Goal: Task Accomplishment & Management: Complete application form

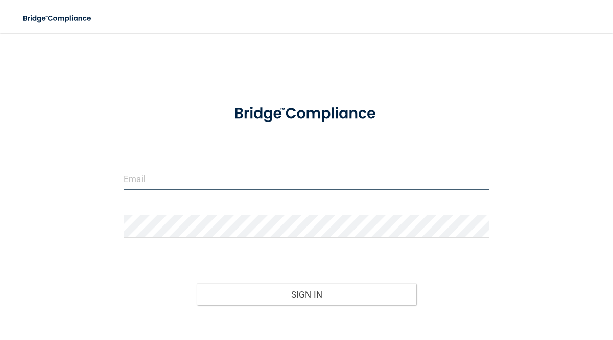
click at [228, 179] on input "email" at bounding box center [307, 178] width 366 height 23
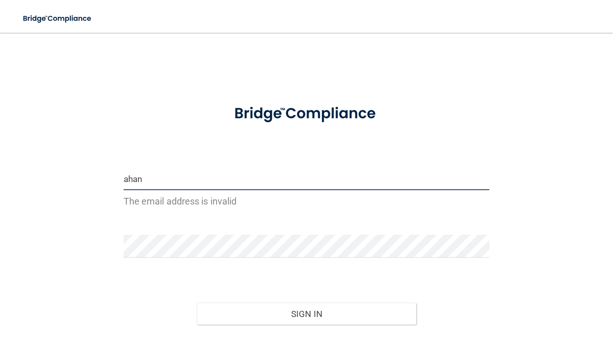
type input "[EMAIL_ADDRESS][DOMAIN_NAME]"
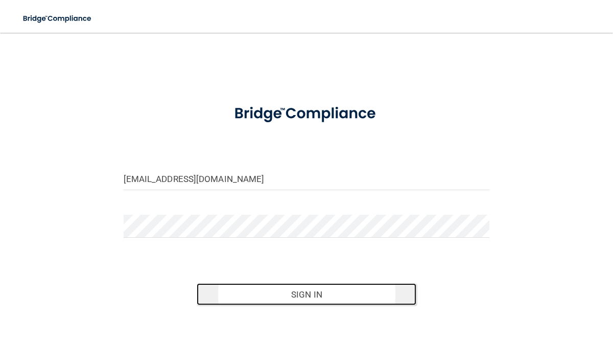
click at [260, 293] on button "Sign In" at bounding box center [307, 294] width 220 height 22
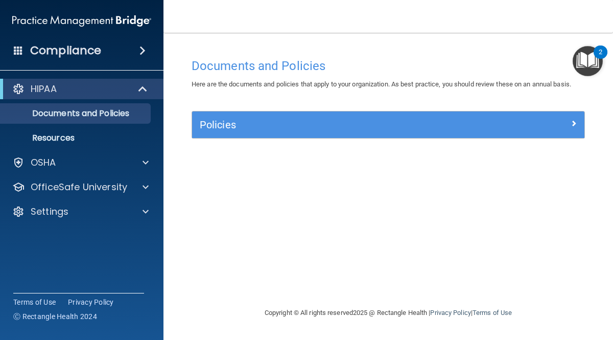
click at [589, 58] on img "Open Resource Center, 2 new notifications" at bounding box center [587, 61] width 30 height 30
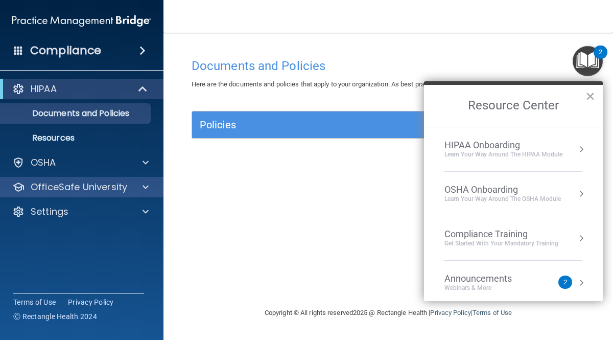
click at [124, 194] on div "OfficeSafe University" at bounding box center [82, 187] width 164 height 20
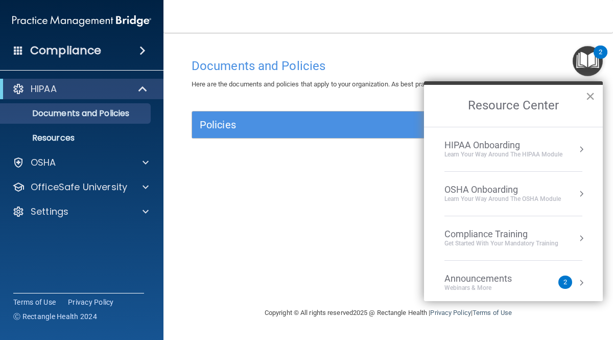
click at [589, 93] on button "×" at bounding box center [590, 96] width 10 height 16
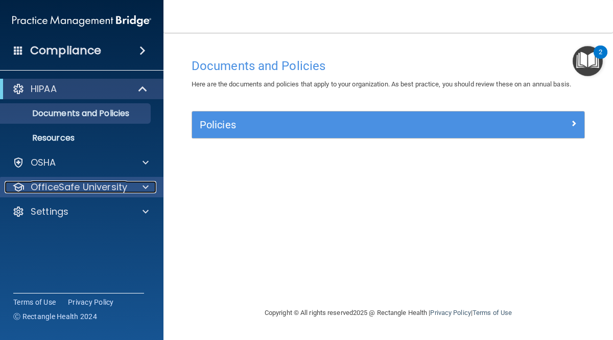
click at [128, 185] on div "OfficeSafe University" at bounding box center [68, 187] width 127 height 12
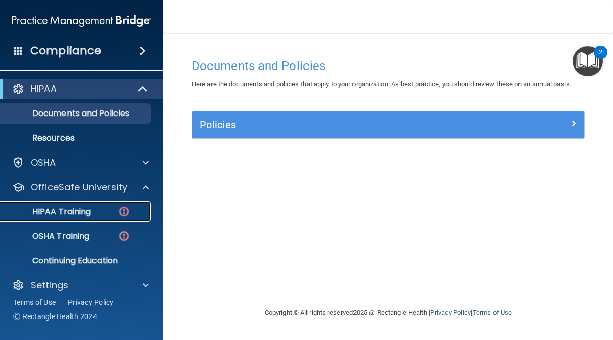
click at [92, 214] on div "HIPAA Training" at bounding box center [76, 211] width 139 height 10
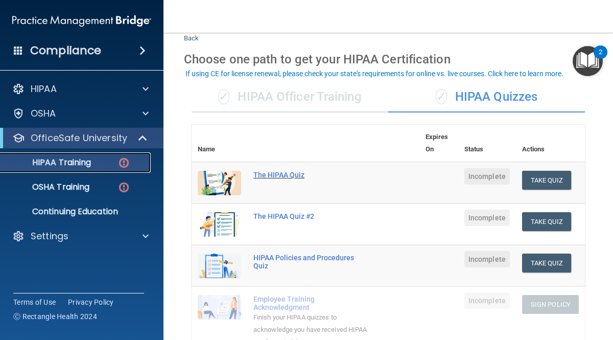
scroll to position [30, 0]
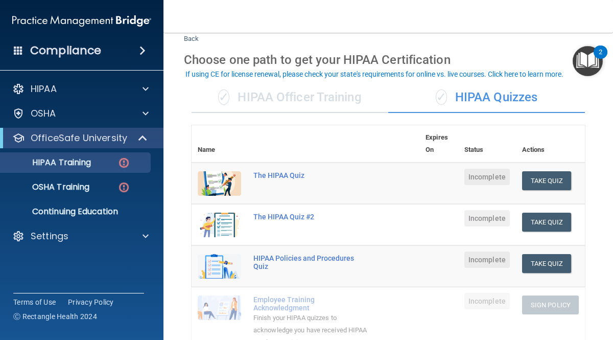
click at [311, 97] on div "✓ HIPAA Officer Training" at bounding box center [289, 97] width 197 height 31
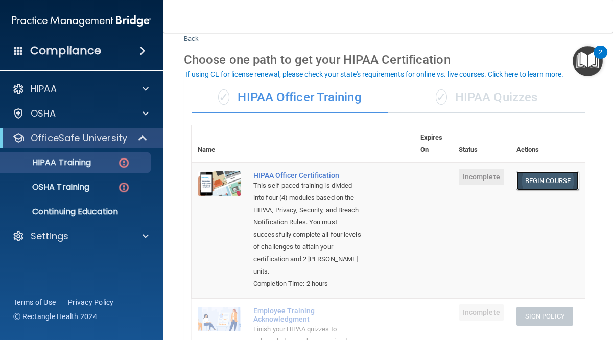
click at [560, 185] on link "Begin Course" at bounding box center [547, 180] width 62 height 19
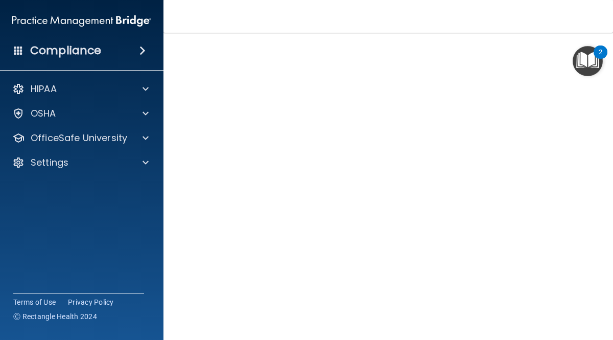
scroll to position [45, 0]
click at [597, 98] on main "HIPAA Officer Certification This course doesn’t expire until . Are you sure you…" at bounding box center [387, 186] width 449 height 307
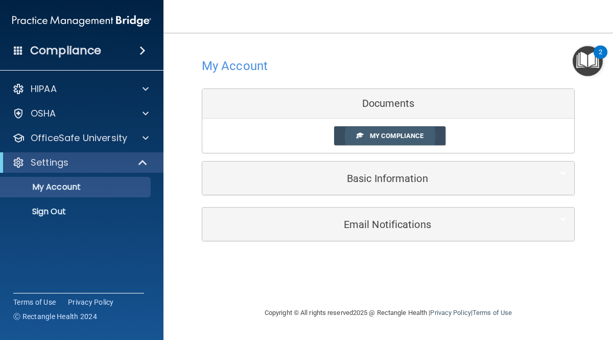
click at [418, 133] on span "My Compliance" at bounding box center [397, 136] width 54 height 8
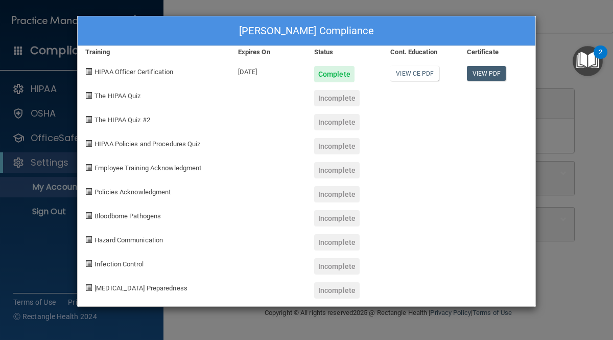
click at [343, 104] on div "Incomplete" at bounding box center [336, 98] width 45 height 16
click at [87, 98] on span at bounding box center [88, 95] width 7 height 7
click at [128, 98] on span "The HIPAA Quiz" at bounding box center [117, 96] width 46 height 8
click at [592, 126] on div "[PERSON_NAME] Compliance Training Expires On Status Cont. Education Certificate…" at bounding box center [306, 170] width 613 height 340
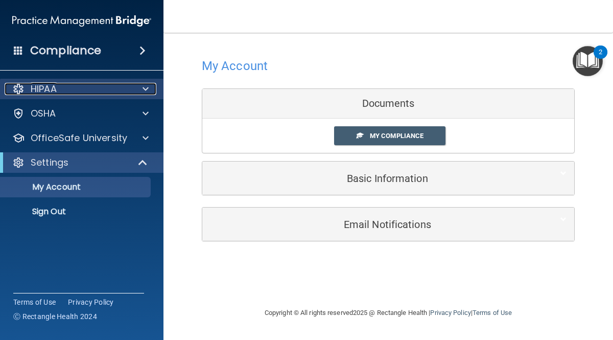
click at [44, 93] on p "HIPAA" at bounding box center [44, 89] width 26 height 12
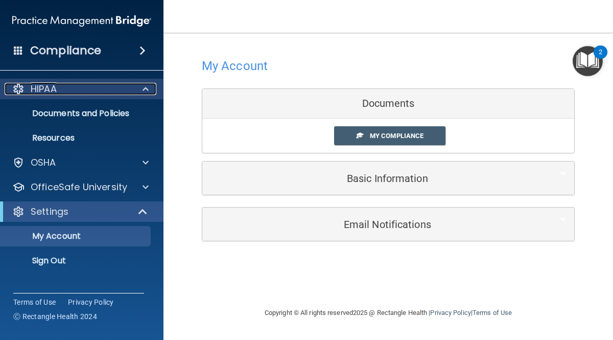
click at [53, 90] on p "HIPAA" at bounding box center [44, 89] width 26 height 12
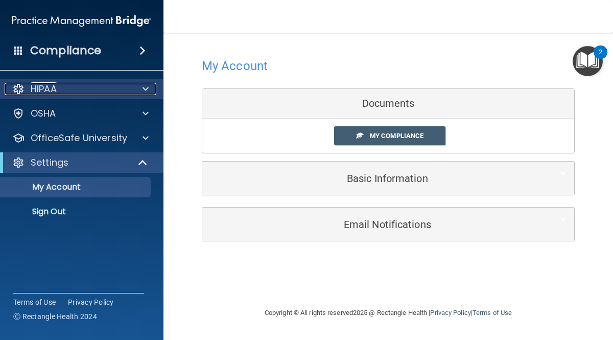
click at [40, 92] on p "HIPAA" at bounding box center [44, 89] width 26 height 12
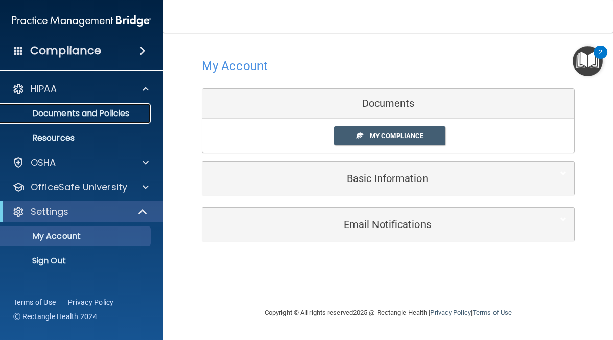
click at [54, 117] on p "Documents and Policies" at bounding box center [76, 113] width 139 height 10
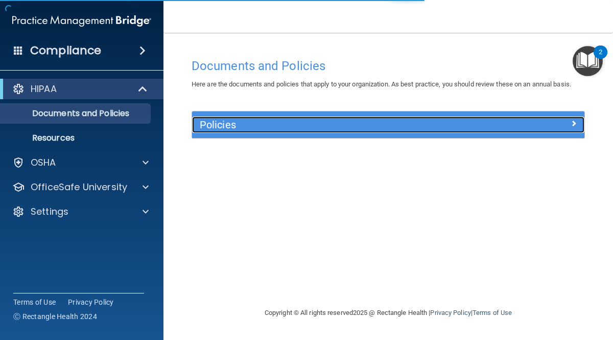
click at [569, 122] on div at bounding box center [535, 122] width 98 height 12
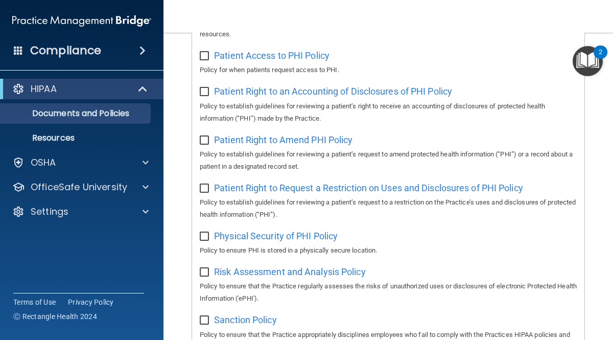
scroll to position [888, 0]
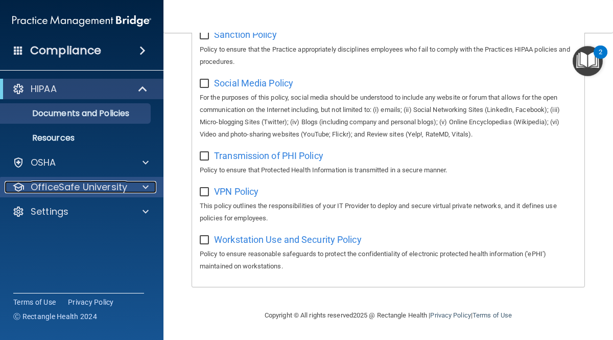
click at [136, 189] on div at bounding box center [144, 187] width 26 height 12
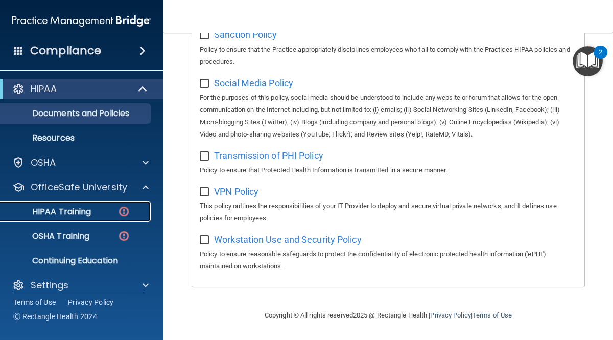
click at [80, 210] on p "HIPAA Training" at bounding box center [49, 211] width 84 height 10
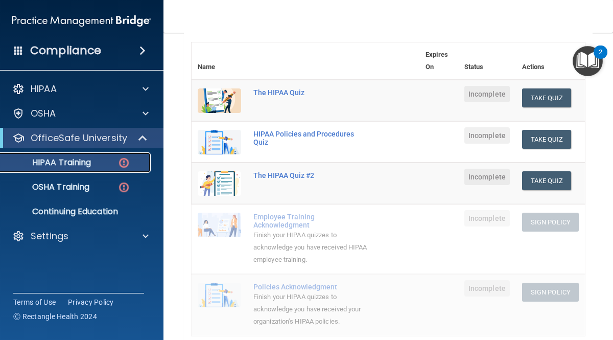
scroll to position [110, 0]
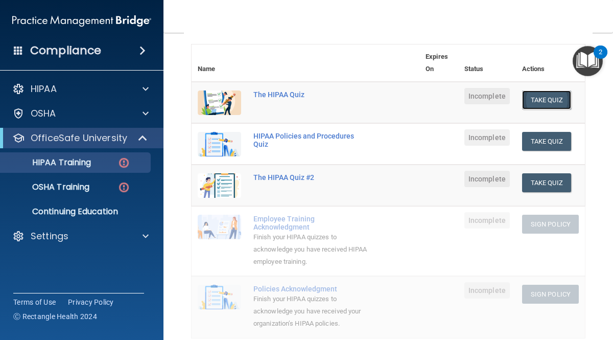
click at [545, 101] on button "Take Quiz" at bounding box center [546, 99] width 49 height 19
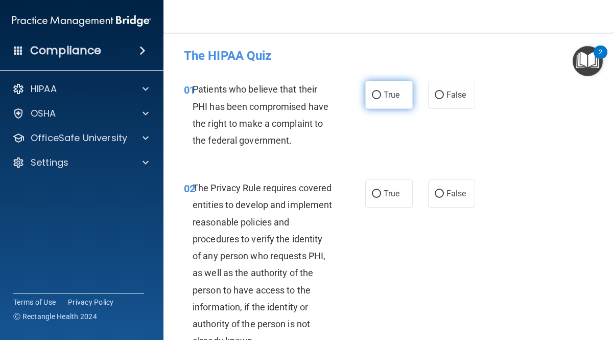
click at [380, 98] on input "True" at bounding box center [376, 95] width 9 height 8
radio input "true"
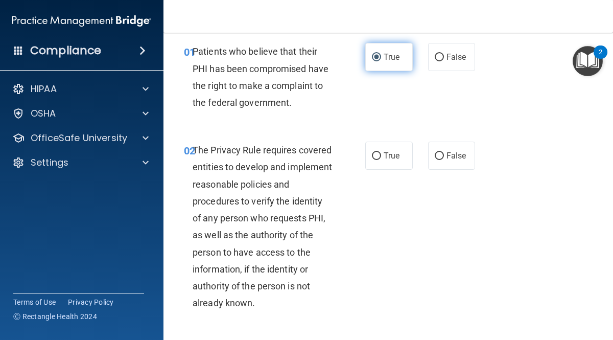
scroll to position [40, 0]
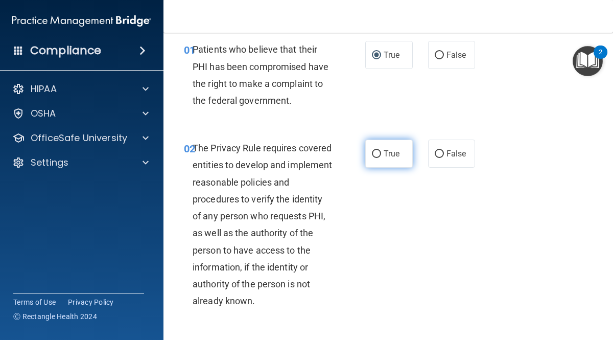
click at [377, 154] on input "True" at bounding box center [376, 154] width 9 height 8
radio input "true"
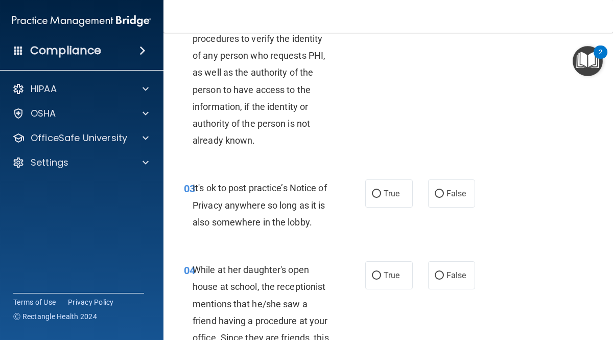
scroll to position [201, 0]
click at [392, 197] on span "True" at bounding box center [391, 193] width 16 height 10
click at [381, 197] on input "True" at bounding box center [376, 193] width 9 height 8
radio input "true"
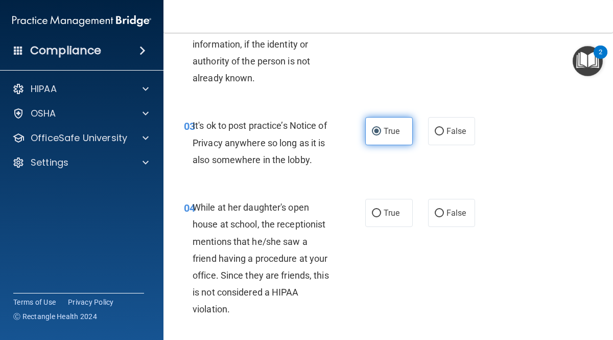
scroll to position [264, 0]
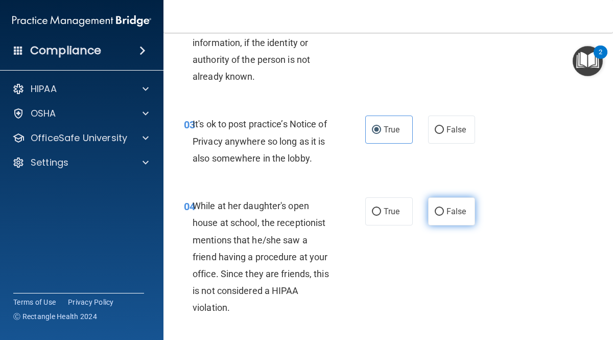
click at [458, 210] on span "False" at bounding box center [456, 211] width 20 height 10
click at [444, 210] on input "False" at bounding box center [439, 212] width 9 height 8
radio input "true"
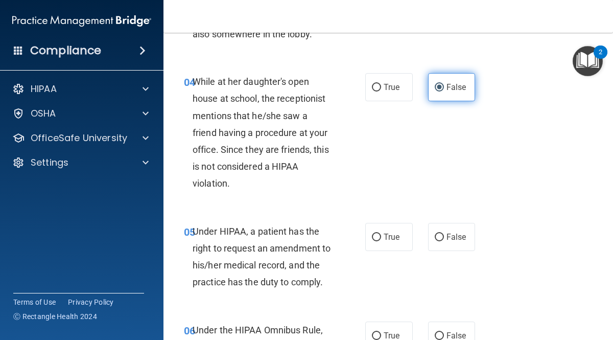
scroll to position [393, 0]
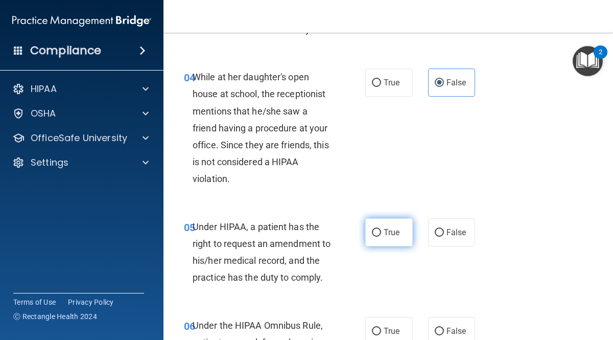
click at [378, 232] on input "True" at bounding box center [376, 233] width 9 height 8
radio input "true"
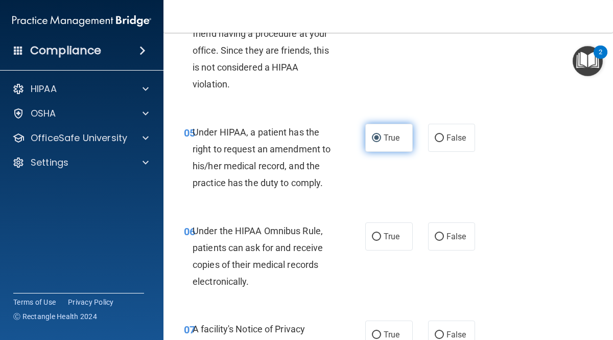
scroll to position [496, 0]
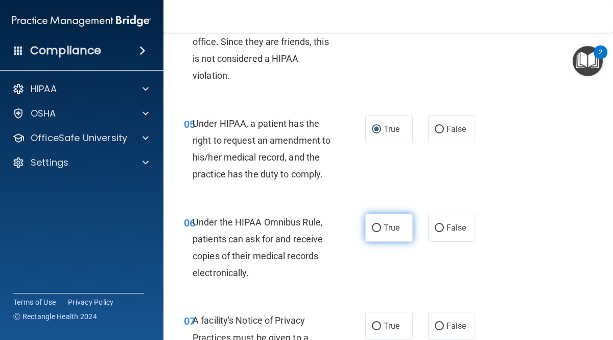
click at [391, 222] on label "True" at bounding box center [388, 227] width 47 height 28
click at [381, 224] on input "True" at bounding box center [376, 228] width 9 height 8
radio input "true"
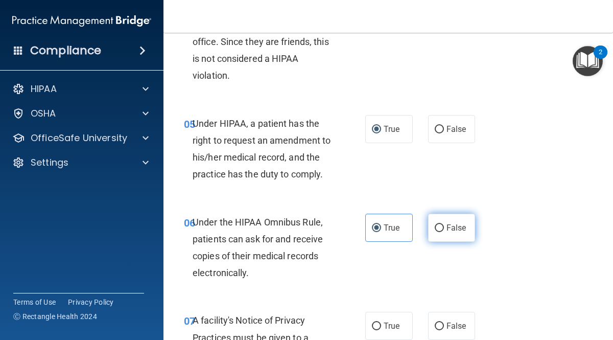
click at [461, 226] on span "False" at bounding box center [456, 228] width 20 height 10
click at [444, 226] on input "False" at bounding box center [439, 228] width 9 height 8
radio input "true"
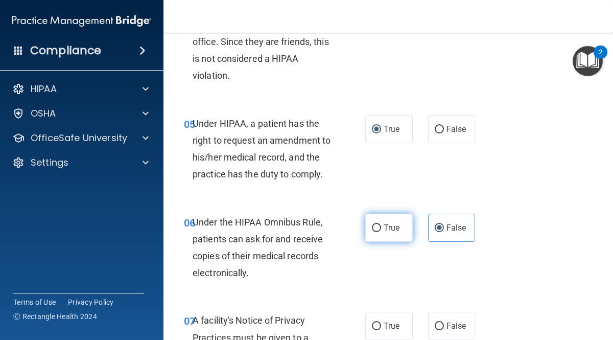
click at [392, 226] on span "True" at bounding box center [391, 228] width 16 height 10
click at [381, 226] on input "True" at bounding box center [376, 228] width 9 height 8
radio input "true"
radio input "false"
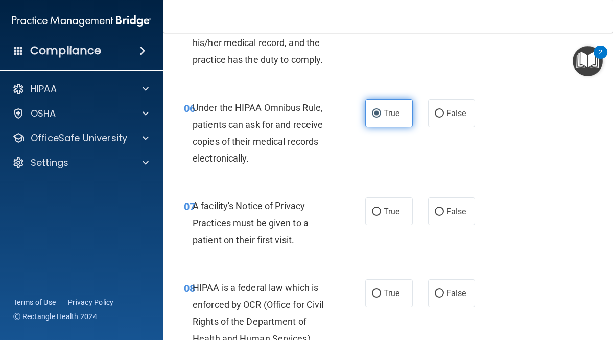
scroll to position [612, 0]
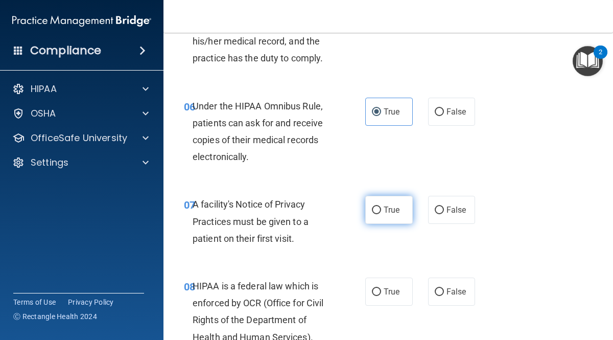
click at [380, 209] on input "True" at bounding box center [376, 210] width 9 height 8
radio input "true"
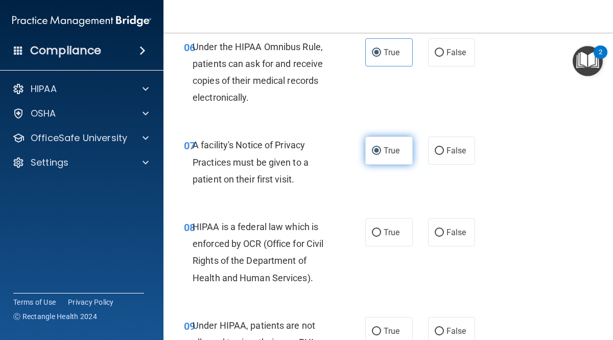
scroll to position [672, 0]
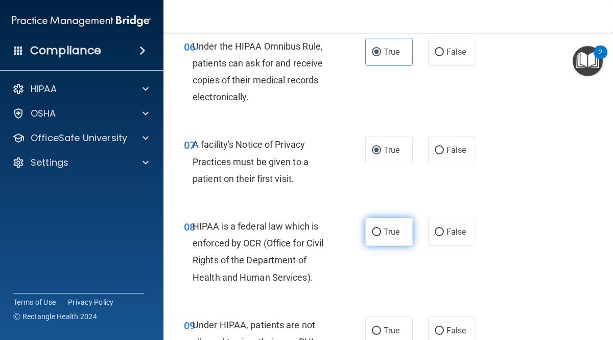
click at [380, 232] on input "True" at bounding box center [376, 232] width 9 height 8
radio input "true"
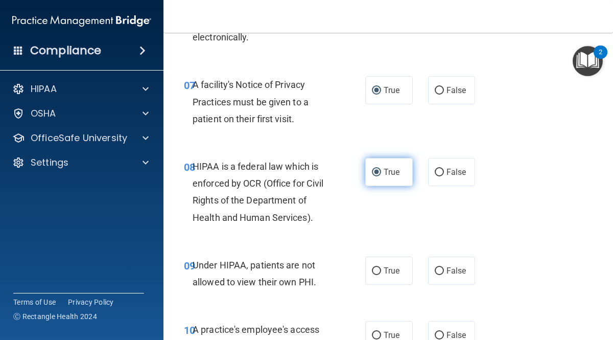
scroll to position [732, 0]
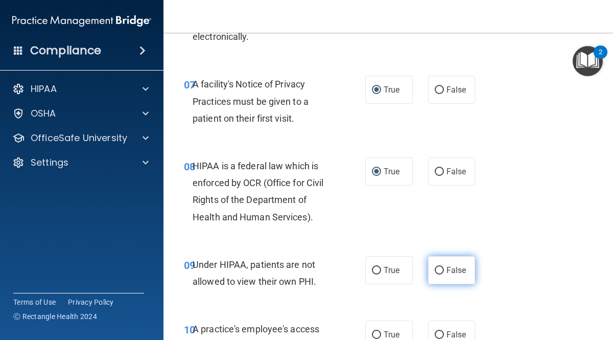
click at [447, 279] on label "False" at bounding box center [451, 270] width 47 height 28
click at [444, 274] on input "False" at bounding box center [439, 271] width 9 height 8
radio input "true"
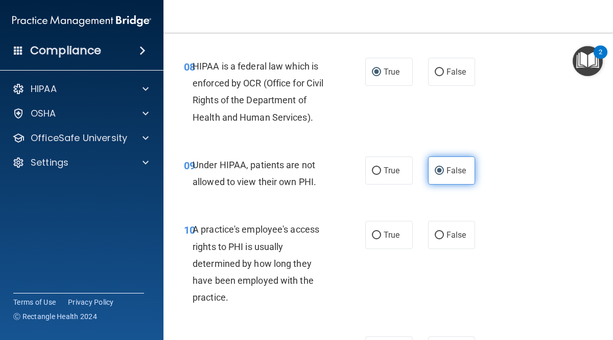
scroll to position [834, 0]
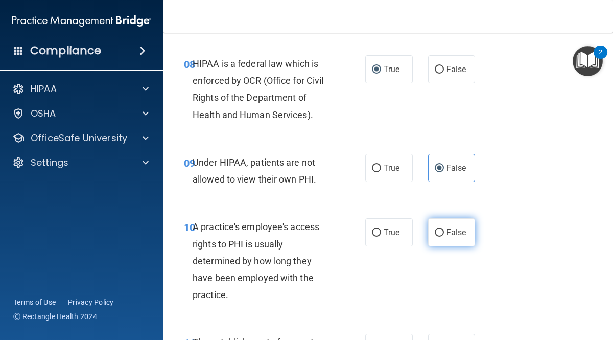
click at [452, 237] on label "False" at bounding box center [451, 232] width 47 height 28
click at [444, 236] on input "False" at bounding box center [439, 233] width 9 height 8
radio input "true"
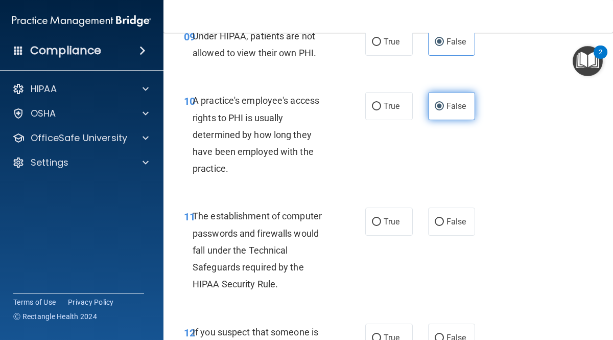
scroll to position [962, 0]
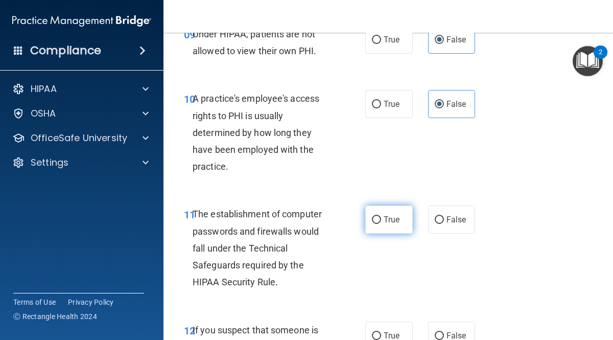
click at [387, 223] on span "True" at bounding box center [391, 219] width 16 height 10
click at [381, 223] on input "True" at bounding box center [376, 220] width 9 height 8
radio input "true"
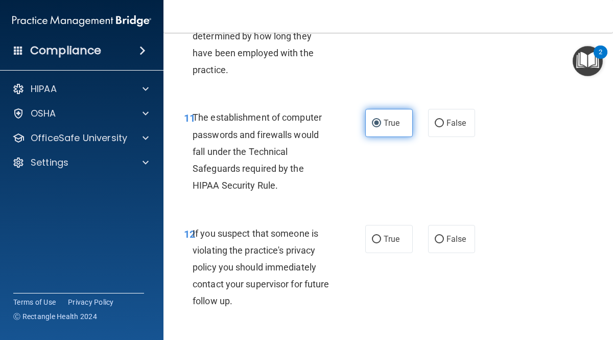
scroll to position [1059, 0]
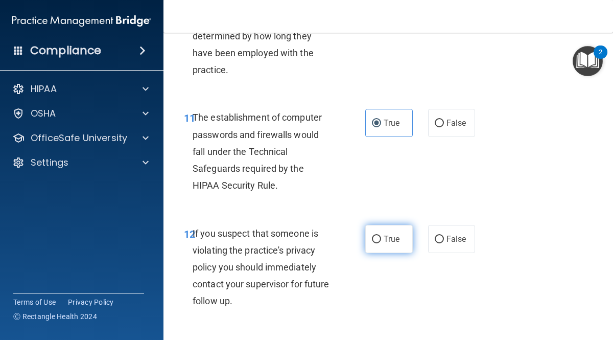
click at [380, 240] on input "True" at bounding box center [376, 239] width 9 height 8
radio input "true"
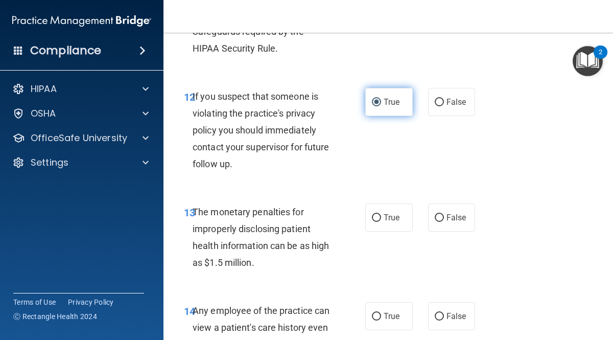
scroll to position [1196, 0]
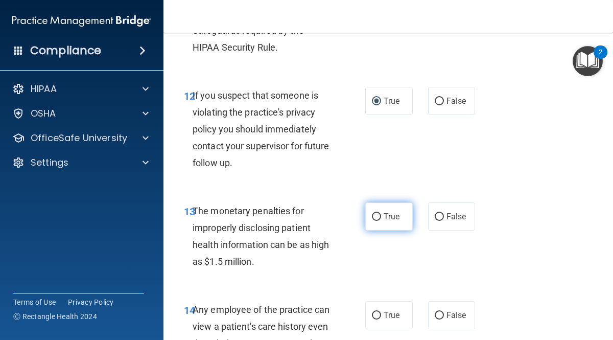
click at [387, 211] on span "True" at bounding box center [391, 216] width 16 height 10
click at [381, 213] on input "True" at bounding box center [376, 217] width 9 height 8
radio input "true"
click at [548, 241] on div "13 The monetary penalties for improperly disclosing patient health information …" at bounding box center [388, 238] width 424 height 99
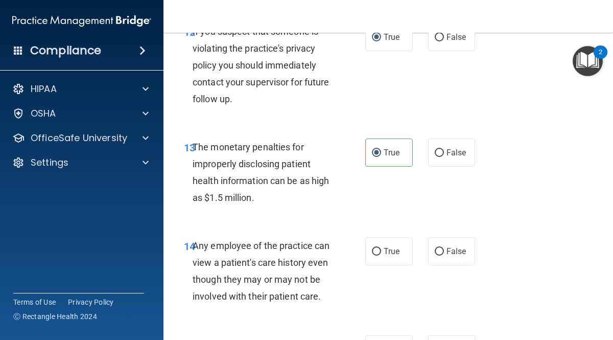
scroll to position [1261, 0]
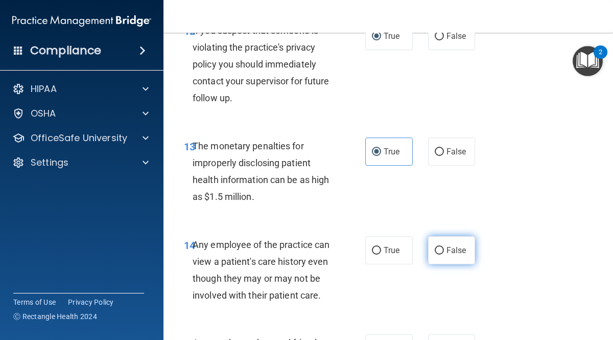
click at [471, 245] on label "False" at bounding box center [451, 250] width 47 height 28
click at [444, 247] on input "False" at bounding box center [439, 251] width 9 height 8
radio input "true"
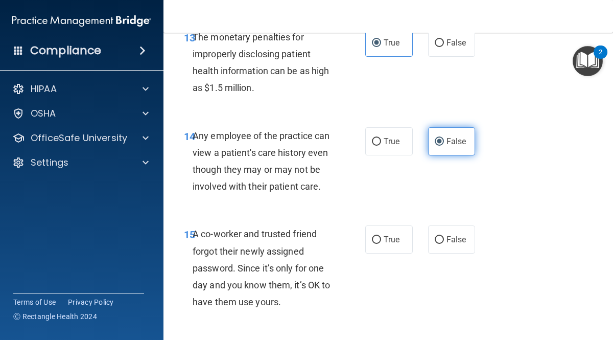
scroll to position [1375, 0]
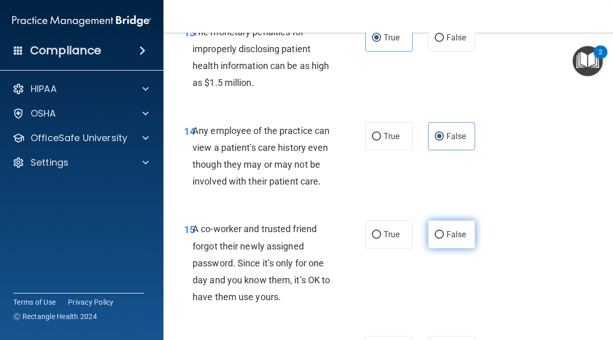
click at [449, 233] on span "False" at bounding box center [456, 234] width 20 height 10
click at [444, 233] on input "False" at bounding box center [439, 235] width 9 height 8
radio input "true"
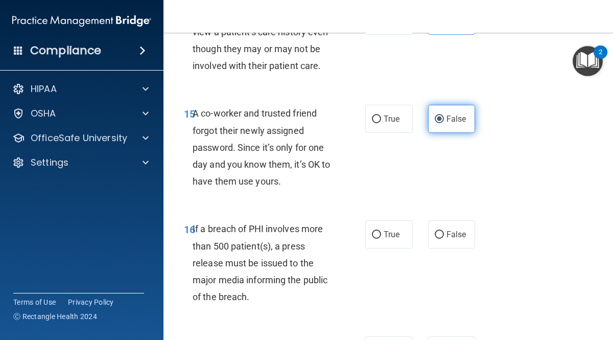
scroll to position [1503, 0]
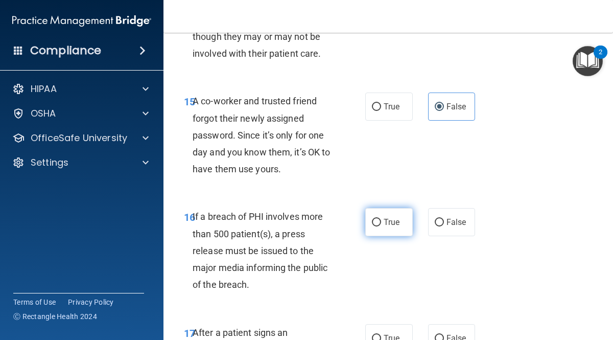
click at [387, 225] on span "True" at bounding box center [391, 222] width 16 height 10
click at [381, 225] on input "True" at bounding box center [376, 223] width 9 height 8
radio input "true"
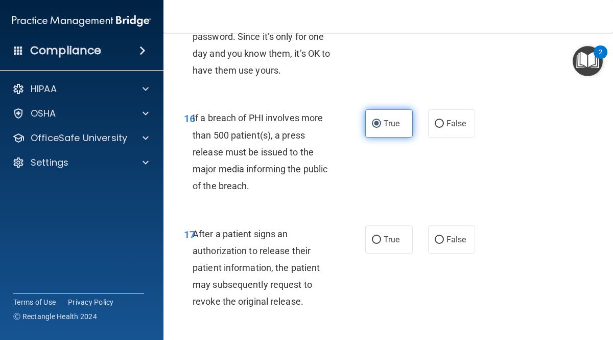
scroll to position [1602, 0]
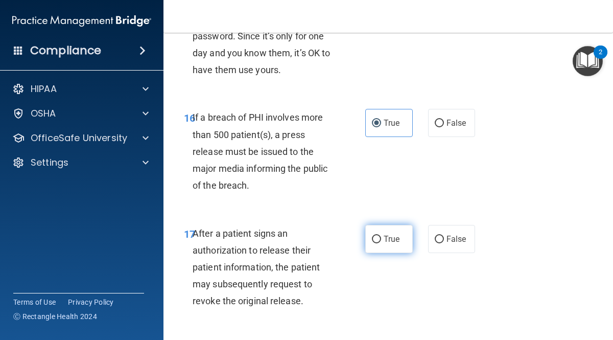
click at [391, 243] on span "True" at bounding box center [391, 239] width 16 height 10
click at [381, 243] on input "True" at bounding box center [376, 239] width 9 height 8
radio input "true"
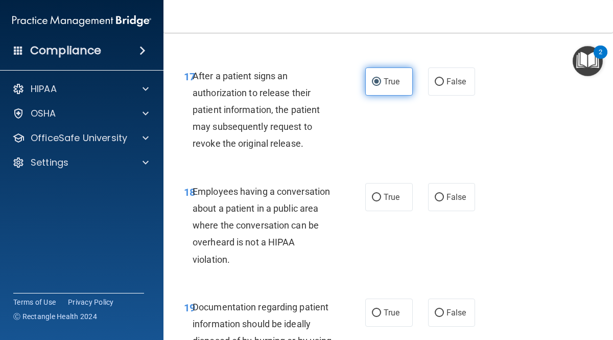
scroll to position [1762, 0]
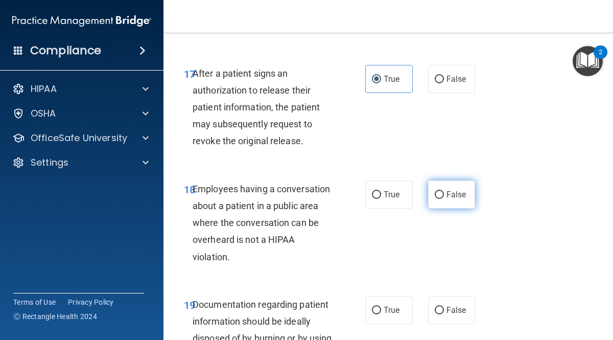
click at [461, 196] on span "False" at bounding box center [456, 194] width 20 height 10
click at [444, 196] on input "False" at bounding box center [439, 195] width 9 height 8
radio input "true"
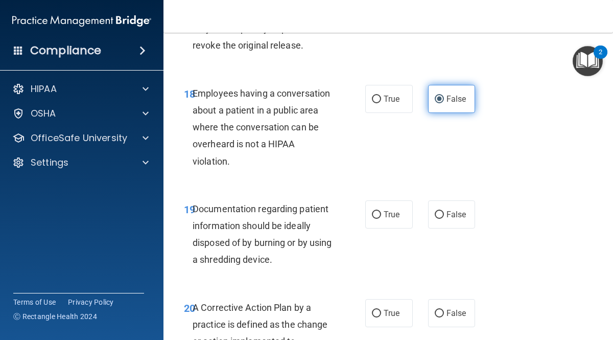
scroll to position [1858, 0]
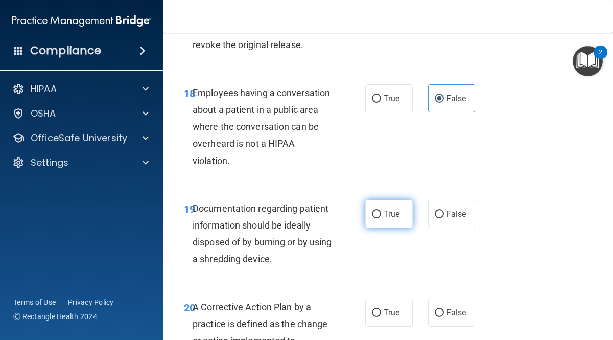
click at [379, 214] on input "True" at bounding box center [376, 214] width 9 height 8
radio input "true"
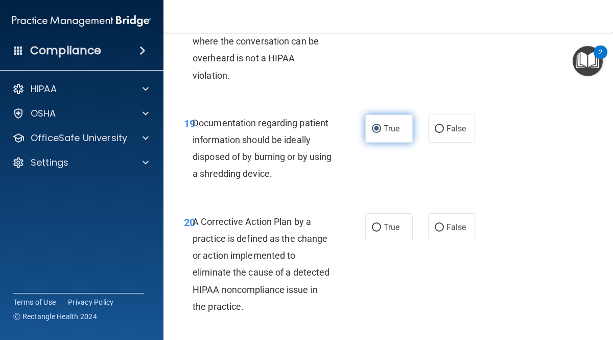
scroll to position [1947, 0]
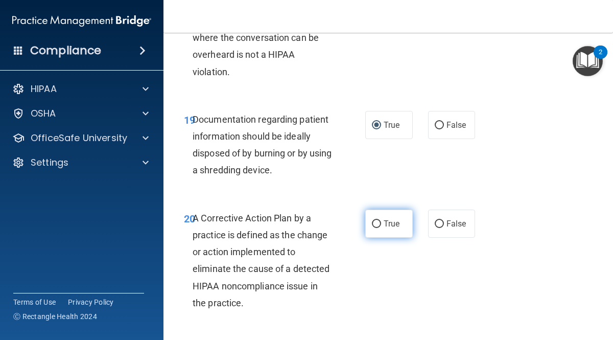
click at [372, 225] on input "True" at bounding box center [376, 224] width 9 height 8
radio input "true"
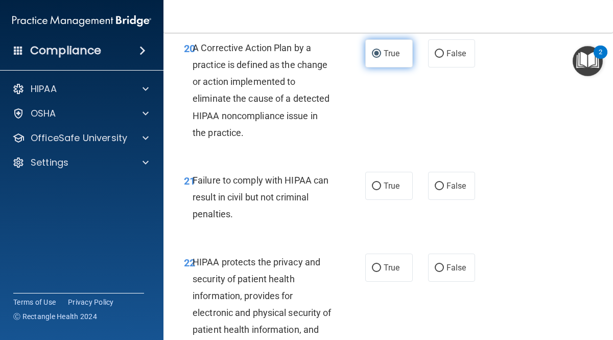
scroll to position [2114, 0]
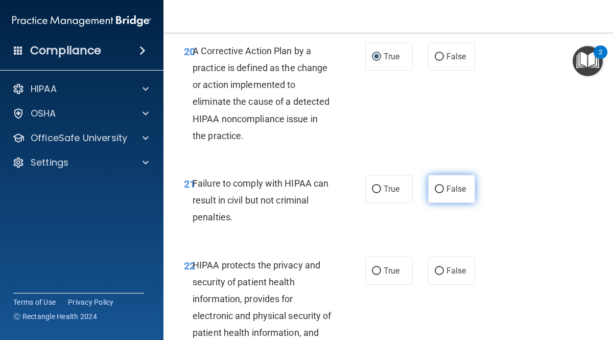
click at [453, 194] on span "False" at bounding box center [456, 189] width 20 height 10
click at [444, 193] on input "False" at bounding box center [439, 189] width 9 height 8
radio input "true"
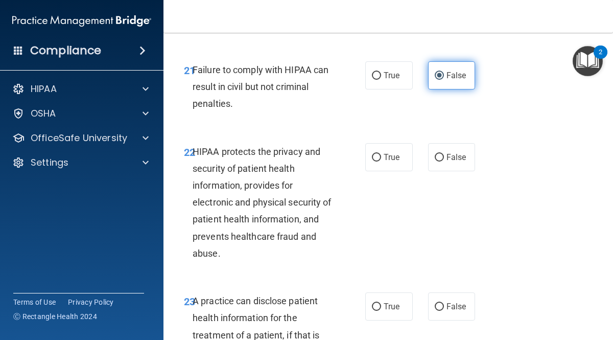
scroll to position [2227, 0]
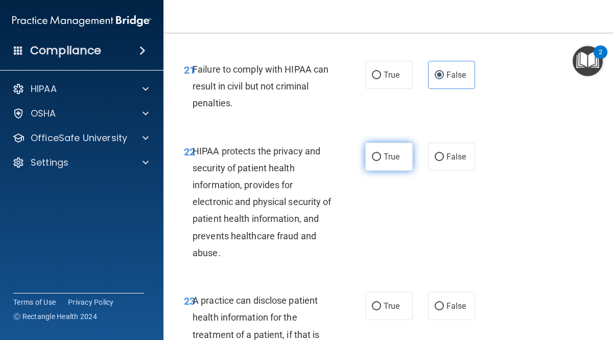
click at [391, 155] on span "True" at bounding box center [391, 157] width 16 height 10
click at [381, 155] on input "True" at bounding box center [376, 157] width 9 height 8
radio input "true"
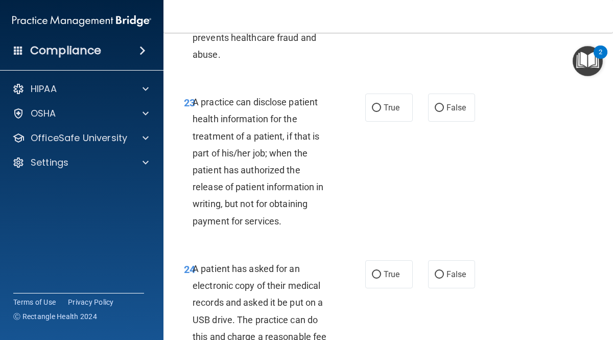
scroll to position [2426, 0]
click at [394, 112] on span "True" at bounding box center [391, 107] width 16 height 10
click at [381, 111] on input "True" at bounding box center [376, 108] width 9 height 8
radio input "true"
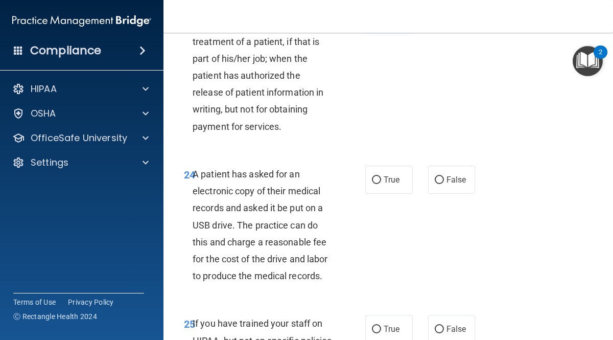
scroll to position [2521, 0]
click at [389, 184] on span "True" at bounding box center [391, 179] width 16 height 10
click at [381, 183] on input "True" at bounding box center [376, 180] width 9 height 8
radio input "true"
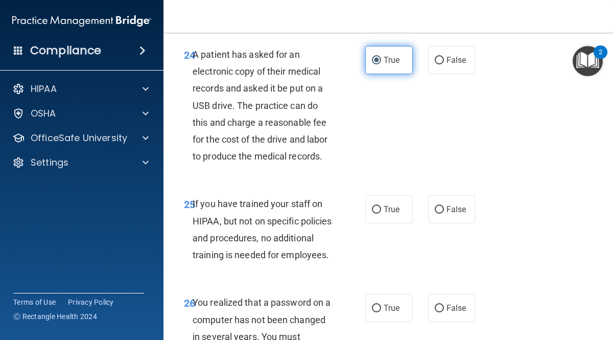
scroll to position [2642, 0]
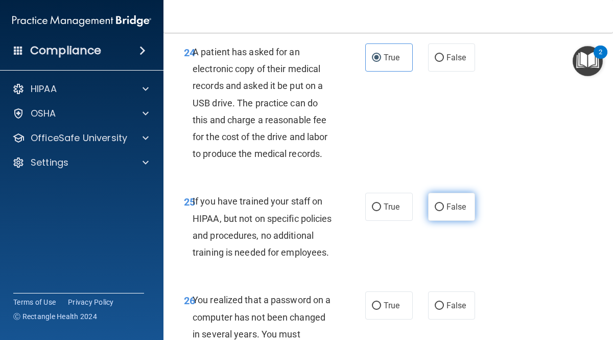
click at [454, 208] on span "False" at bounding box center [456, 207] width 20 height 10
click at [444, 208] on input "False" at bounding box center [439, 207] width 9 height 8
radio input "true"
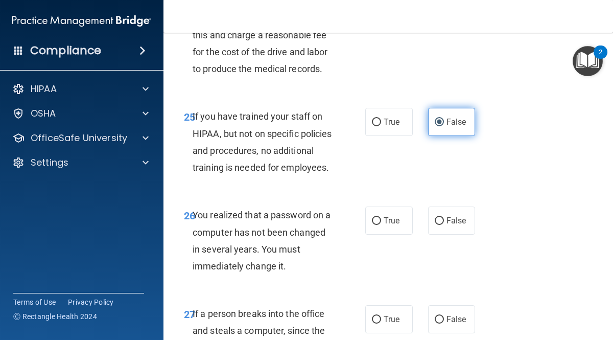
scroll to position [2730, 0]
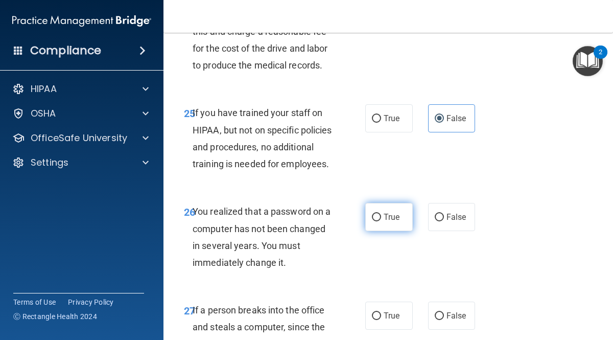
click at [377, 221] on input "True" at bounding box center [376, 217] width 9 height 8
radio input "true"
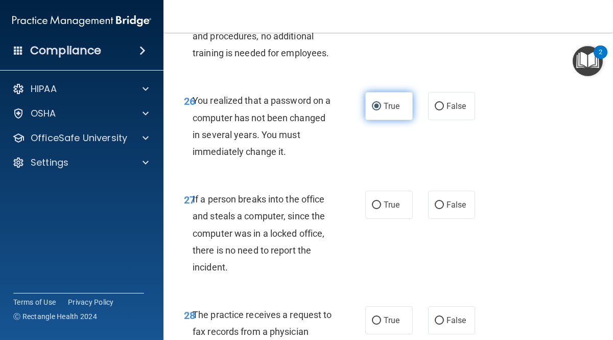
scroll to position [2845, 0]
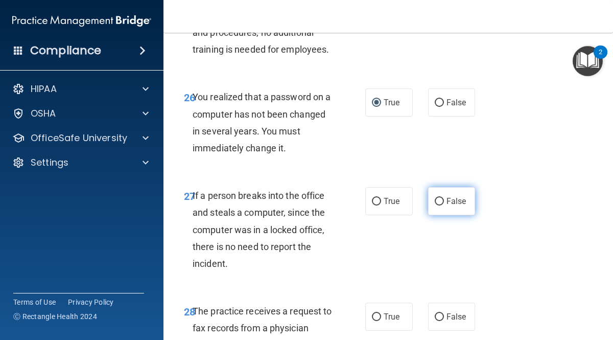
click at [452, 206] on span "False" at bounding box center [456, 201] width 20 height 10
click at [444, 205] on input "False" at bounding box center [439, 202] width 9 height 8
radio input "true"
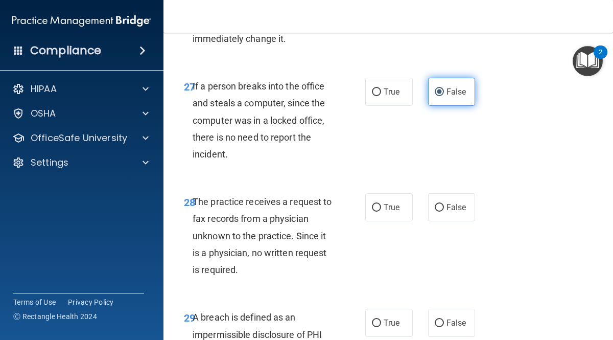
scroll to position [2955, 0]
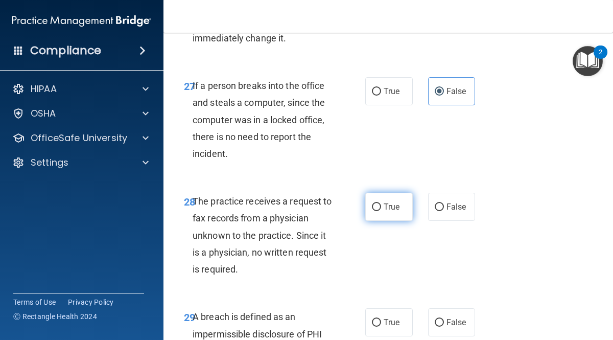
click at [390, 211] on span "True" at bounding box center [391, 207] width 16 height 10
click at [381, 211] on input "True" at bounding box center [376, 207] width 9 height 8
radio input "true"
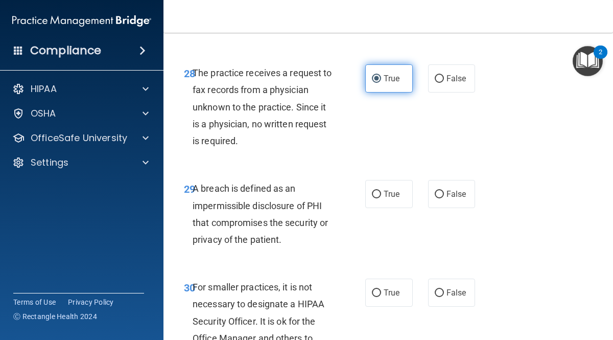
scroll to position [3084, 0]
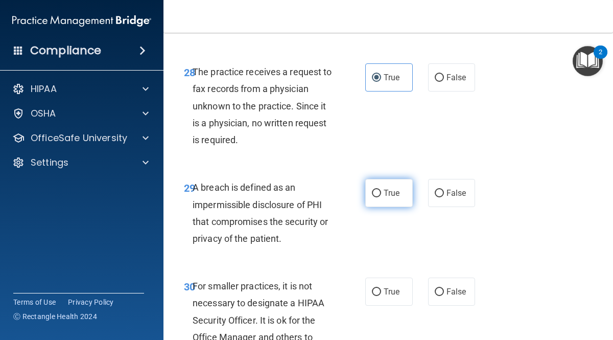
click at [379, 197] on input "True" at bounding box center [376, 193] width 9 height 8
radio input "true"
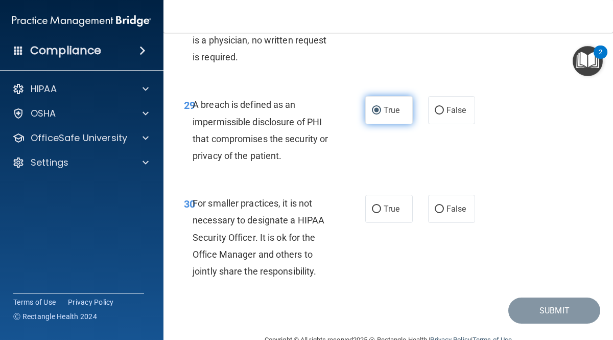
scroll to position [3167, 0]
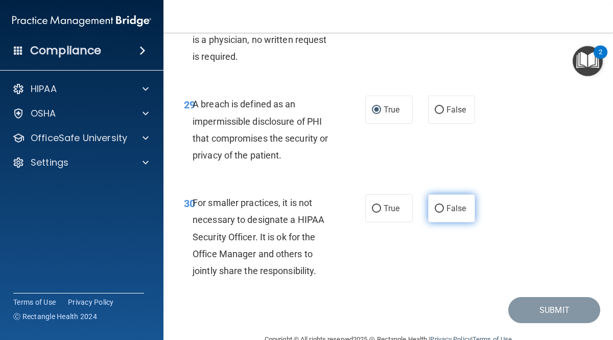
click at [452, 213] on span "False" at bounding box center [456, 208] width 20 height 10
click at [444, 212] on input "False" at bounding box center [439, 209] width 9 height 8
radio input "true"
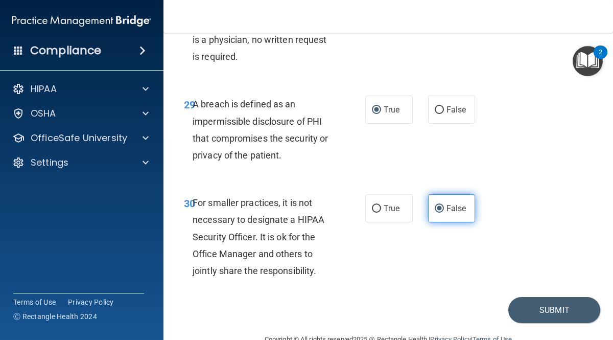
scroll to position [3208, 0]
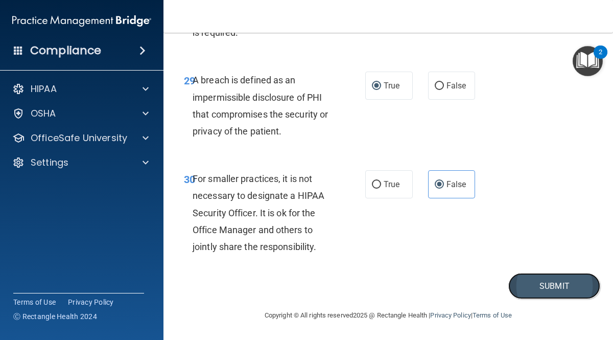
click at [564, 280] on button "Submit" at bounding box center [554, 286] width 92 height 26
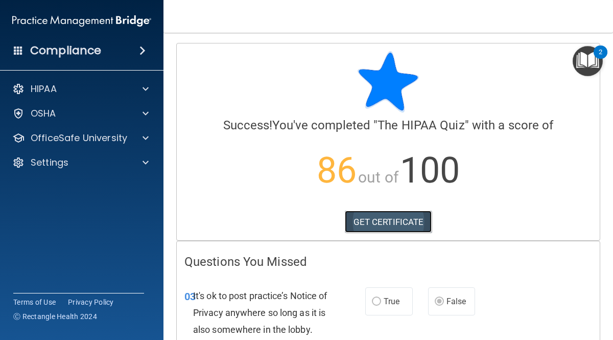
click at [404, 224] on link "GET CERTIFICATE" at bounding box center [388, 221] width 87 height 22
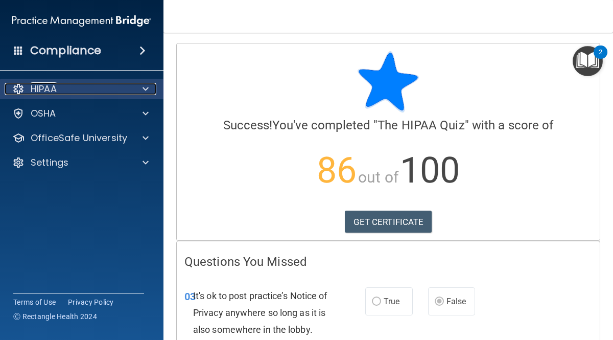
click at [59, 91] on div "HIPAA" at bounding box center [68, 89] width 127 height 12
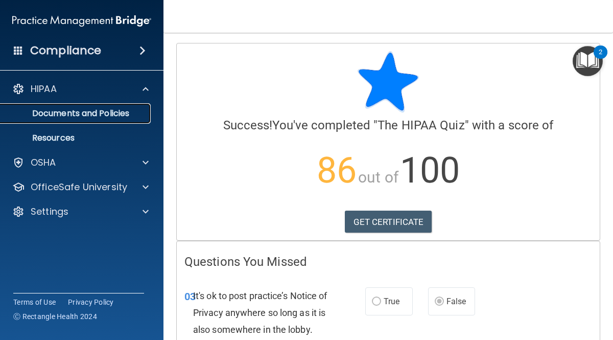
click at [108, 115] on p "Documents and Policies" at bounding box center [76, 113] width 139 height 10
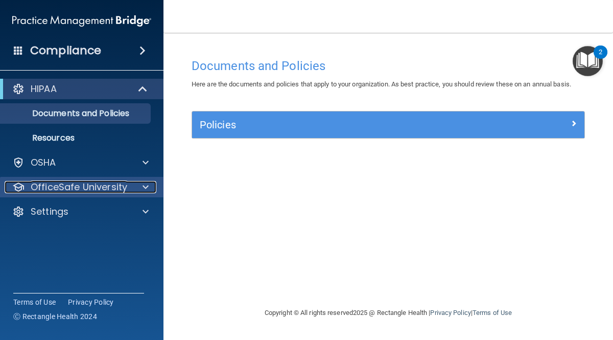
click at [104, 191] on p "OfficeSafe University" at bounding box center [79, 187] width 97 height 12
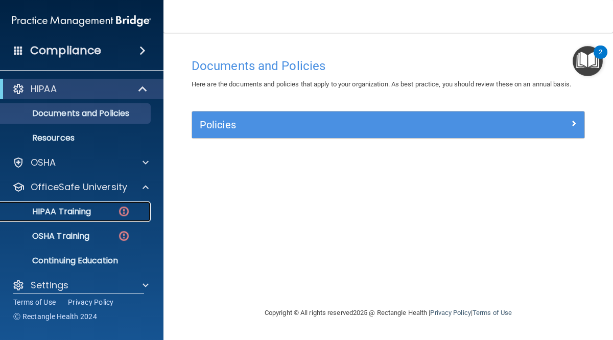
click at [79, 215] on p "HIPAA Training" at bounding box center [49, 211] width 84 height 10
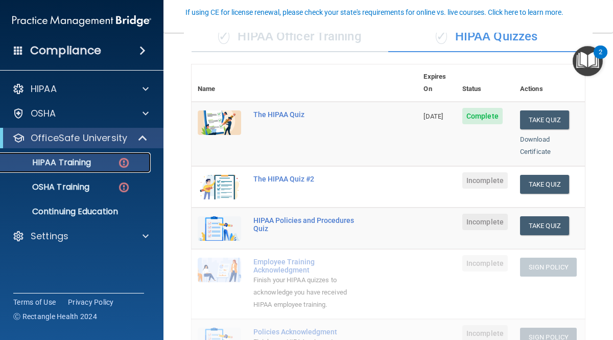
scroll to position [91, 0]
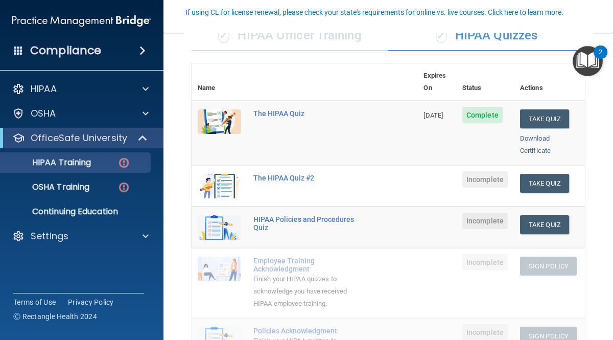
click at [487, 171] on span "Incomplete" at bounding box center [484, 179] width 45 height 16
click at [552, 174] on button "Take Quiz" at bounding box center [544, 183] width 49 height 19
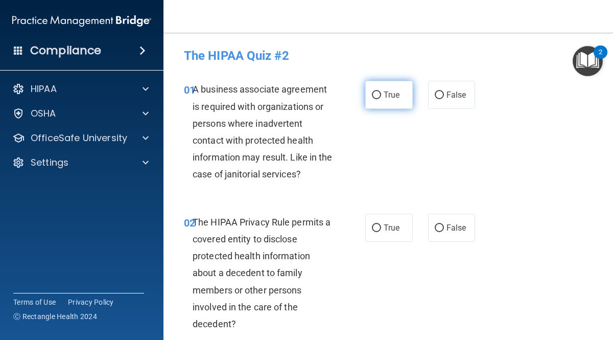
click at [379, 97] on input "True" at bounding box center [376, 95] width 9 height 8
radio input "true"
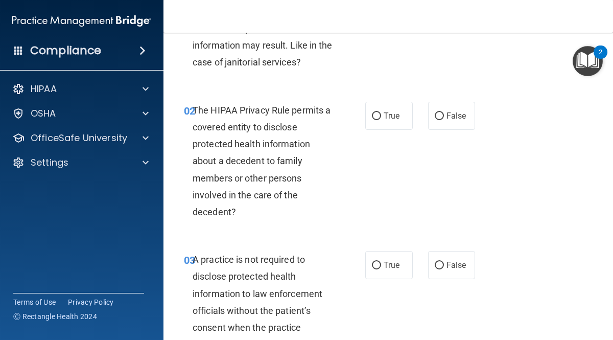
scroll to position [112, 0]
click at [377, 117] on input "True" at bounding box center [376, 116] width 9 height 8
radio input "true"
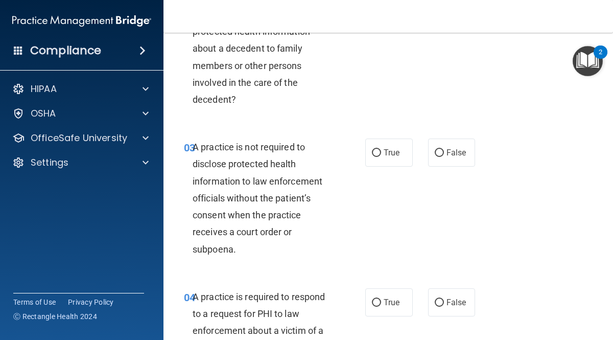
scroll to position [229, 0]
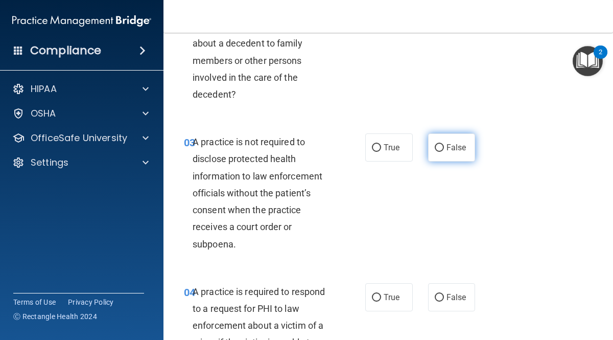
click at [451, 150] on span "False" at bounding box center [456, 147] width 20 height 10
click at [444, 150] on input "False" at bounding box center [439, 148] width 9 height 8
radio input "true"
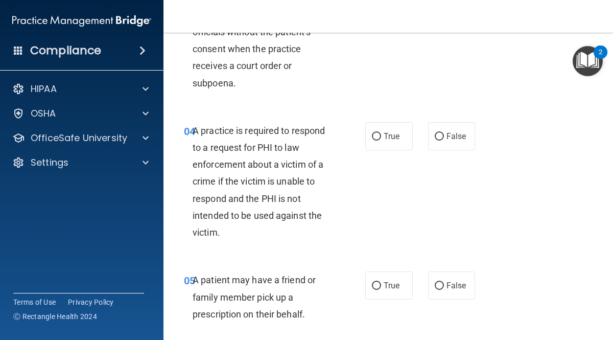
scroll to position [395, 0]
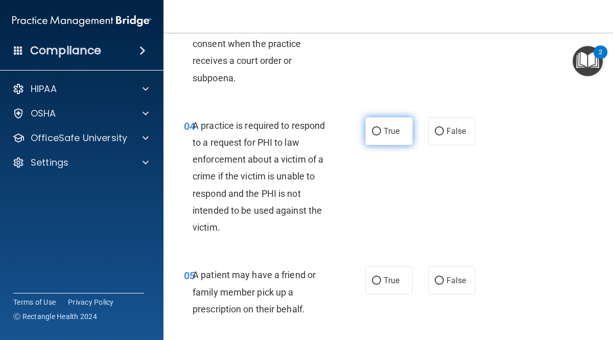
click at [390, 128] on span "True" at bounding box center [391, 131] width 16 height 10
click at [381, 128] on input "True" at bounding box center [376, 132] width 9 height 8
radio input "true"
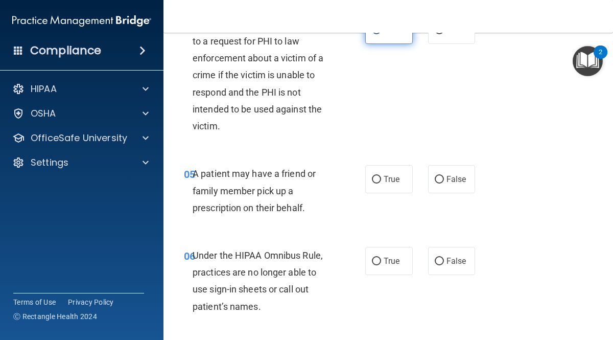
scroll to position [497, 0]
click at [390, 185] on label "True" at bounding box center [388, 178] width 47 height 28
click at [381, 183] on input "True" at bounding box center [376, 179] width 9 height 8
radio input "true"
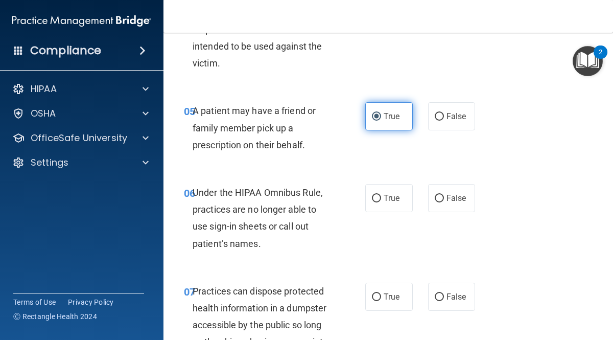
scroll to position [564, 0]
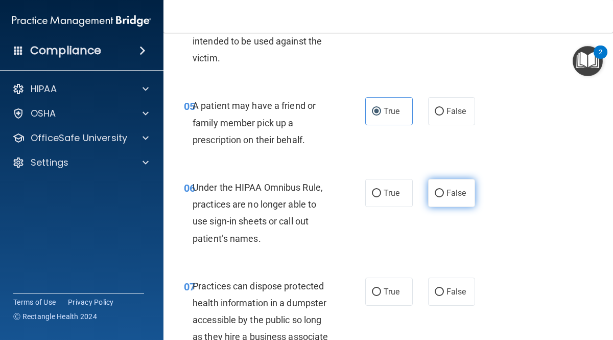
click at [457, 197] on span "False" at bounding box center [456, 193] width 20 height 10
click at [444, 197] on input "False" at bounding box center [439, 193] width 9 height 8
radio input "true"
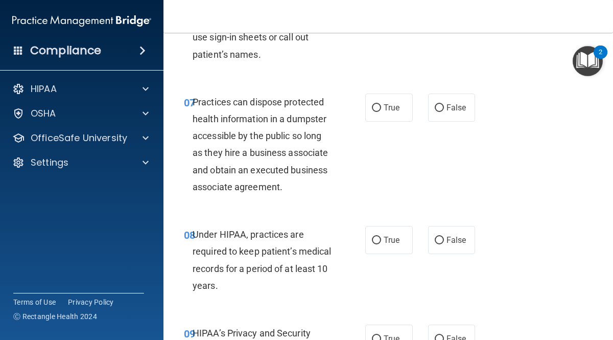
scroll to position [749, 0]
click at [457, 112] on label "False" at bounding box center [451, 107] width 47 height 28
click at [444, 111] on input "False" at bounding box center [439, 108] width 9 height 8
radio input "true"
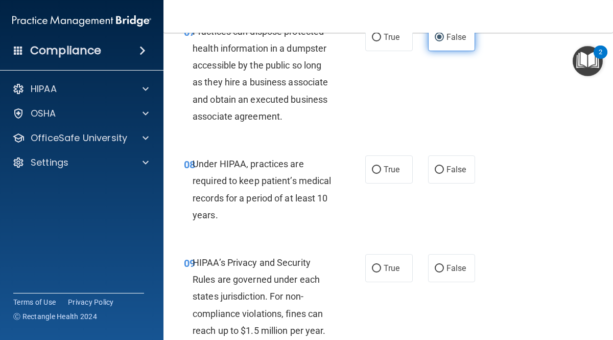
scroll to position [819, 0]
click at [454, 167] on span "False" at bounding box center [456, 169] width 20 height 10
click at [444, 167] on input "False" at bounding box center [439, 169] width 9 height 8
radio input "true"
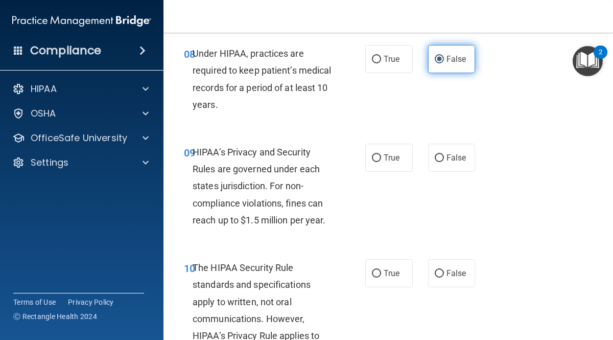
scroll to position [934, 0]
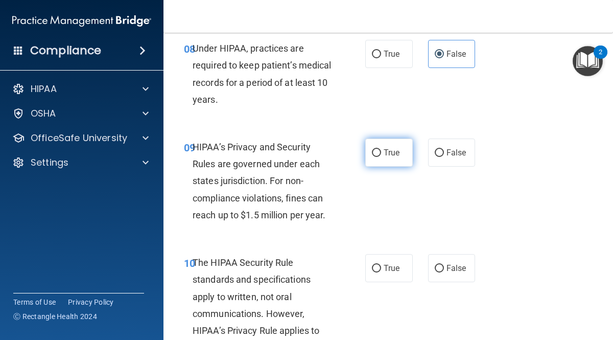
click at [388, 151] on span "True" at bounding box center [391, 153] width 16 height 10
click at [381, 151] on input "True" at bounding box center [376, 153] width 9 height 8
radio input "true"
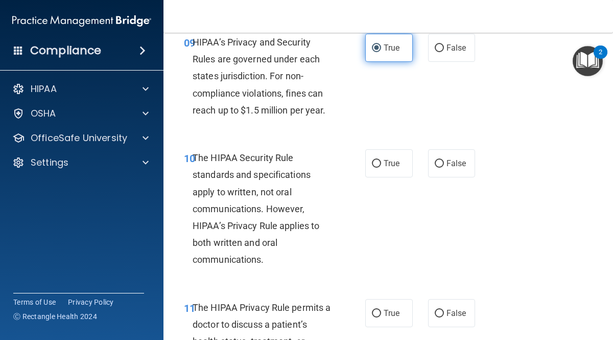
scroll to position [1041, 0]
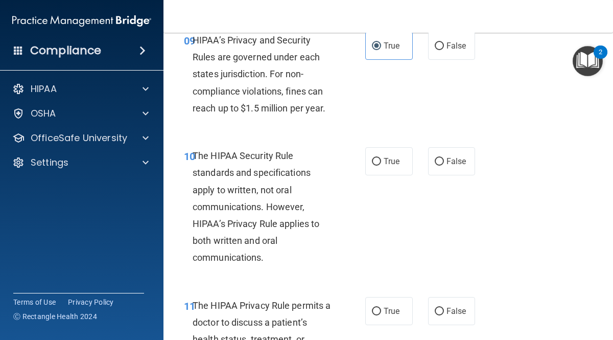
click at [610, 234] on main "- The HIPAA Quiz #2 This quiz doesn’t expire until . Are you sure you want to t…" at bounding box center [387, 186] width 449 height 307
click at [378, 162] on input "True" at bounding box center [376, 162] width 9 height 8
radio input "true"
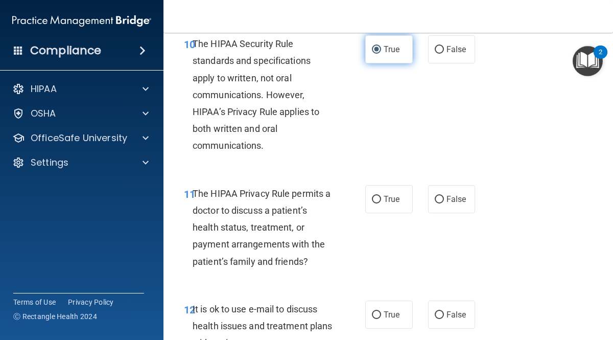
scroll to position [1166, 0]
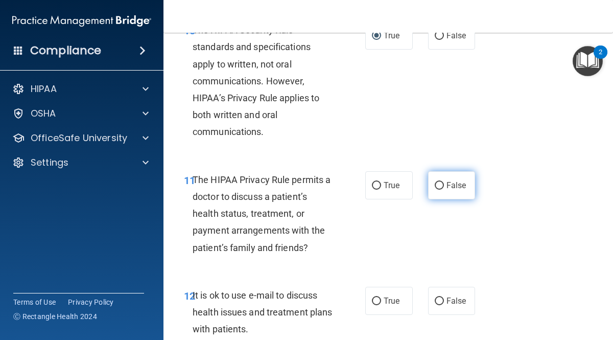
click at [459, 186] on span "False" at bounding box center [456, 185] width 20 height 10
click at [444, 186] on input "False" at bounding box center [439, 186] width 9 height 8
radio input "true"
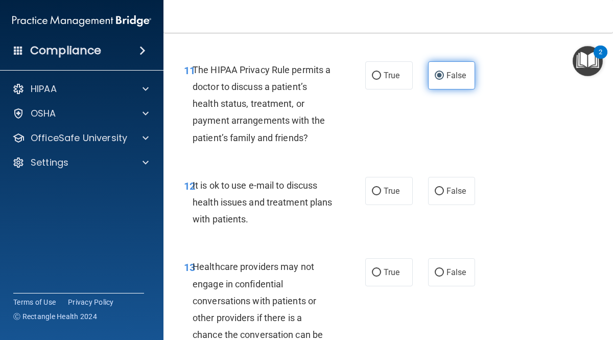
scroll to position [1277, 0]
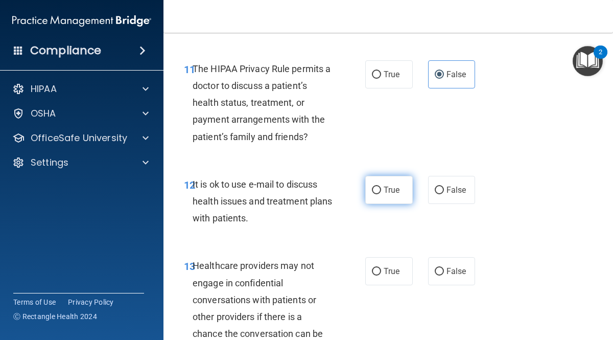
click at [380, 189] on input "True" at bounding box center [376, 190] width 9 height 8
radio input "true"
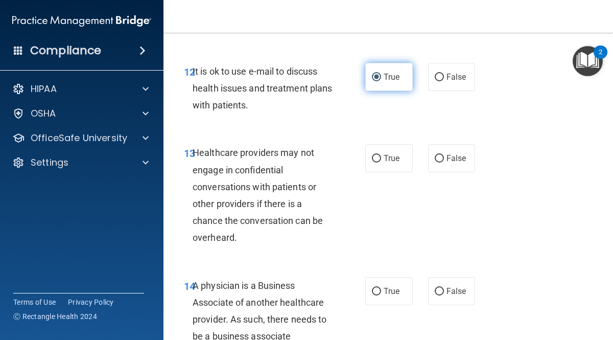
scroll to position [1390, 0]
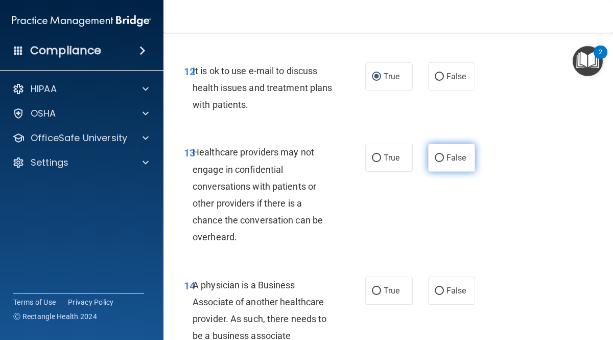
click at [463, 158] on span "False" at bounding box center [456, 158] width 20 height 10
click at [444, 158] on input "False" at bounding box center [439, 158] width 9 height 8
radio input "true"
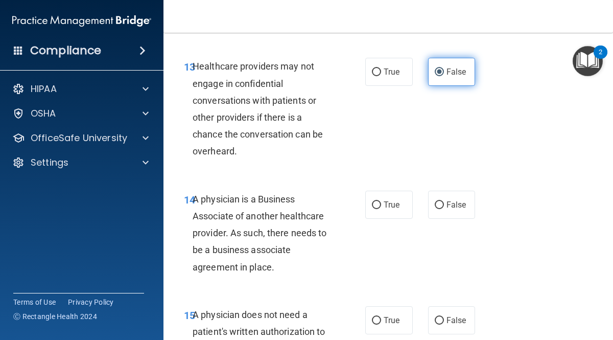
scroll to position [1476, 0]
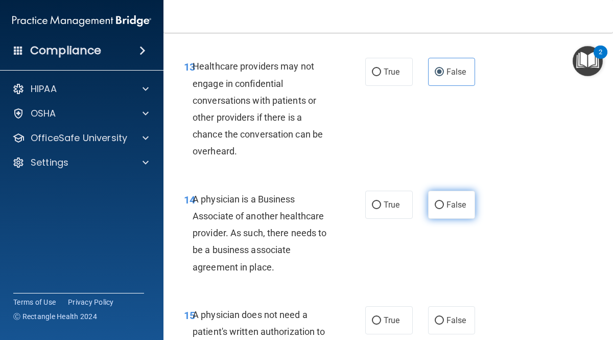
click at [456, 207] on span "False" at bounding box center [456, 205] width 20 height 10
click at [444, 207] on input "False" at bounding box center [439, 205] width 9 height 8
radio input "true"
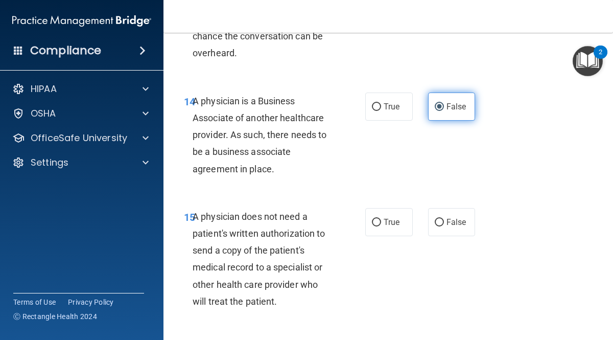
scroll to position [1576, 0]
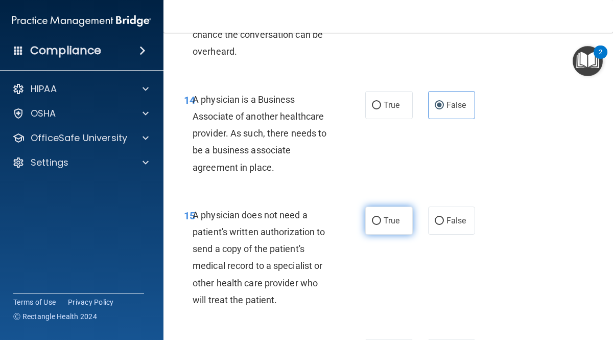
click at [398, 224] on span "True" at bounding box center [391, 220] width 16 height 10
click at [381, 224] on input "True" at bounding box center [376, 221] width 9 height 8
radio input "true"
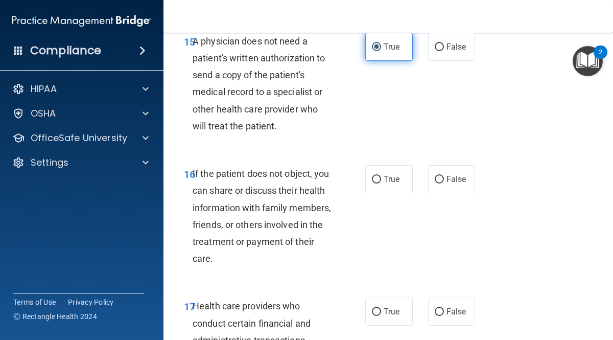
scroll to position [1751, 0]
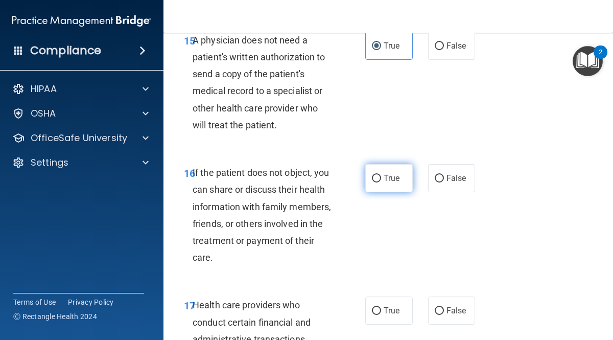
click at [391, 178] on span "True" at bounding box center [391, 178] width 16 height 10
click at [381, 178] on input "True" at bounding box center [376, 179] width 9 height 8
radio input "true"
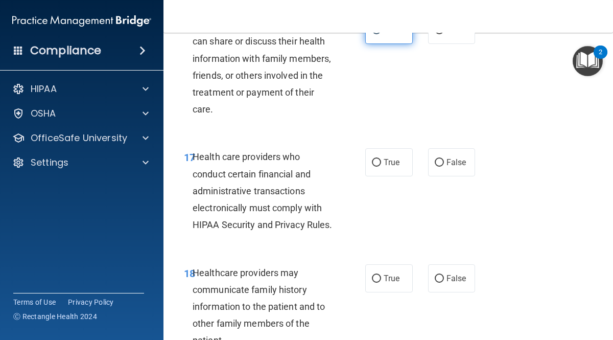
scroll to position [1900, 0]
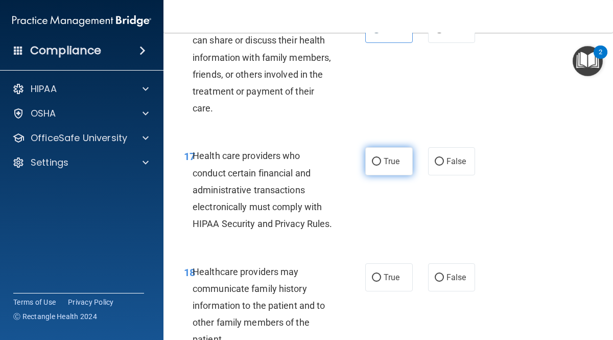
click at [390, 158] on span "True" at bounding box center [391, 161] width 16 height 10
click at [381, 158] on input "True" at bounding box center [376, 162] width 9 height 8
radio input "true"
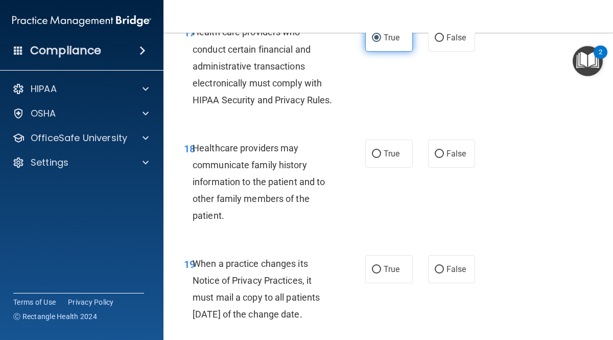
scroll to position [2031, 0]
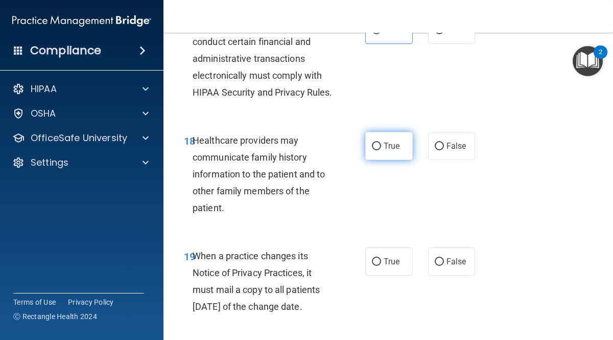
click at [391, 160] on label "True" at bounding box center [388, 146] width 47 height 28
click at [381, 150] on input "True" at bounding box center [376, 146] width 9 height 8
radio input "true"
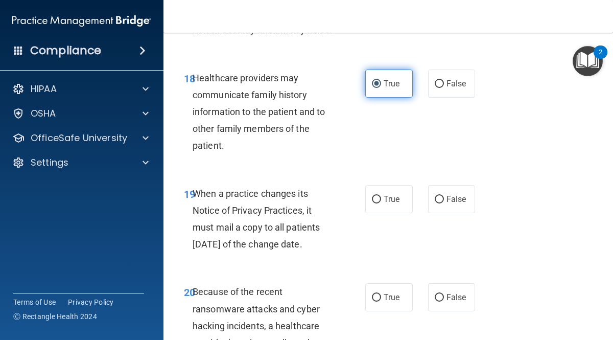
scroll to position [2133, 0]
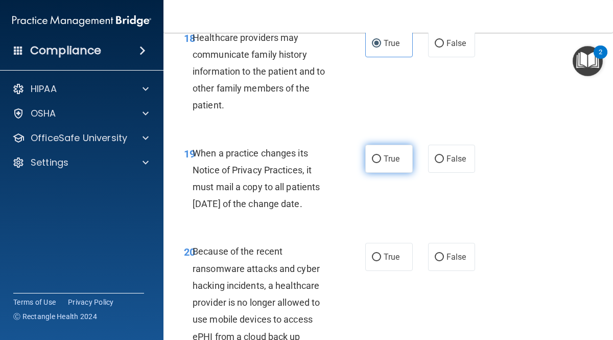
click at [393, 163] on span "True" at bounding box center [391, 159] width 16 height 10
click at [381, 163] on input "True" at bounding box center [376, 159] width 9 height 8
radio input "true"
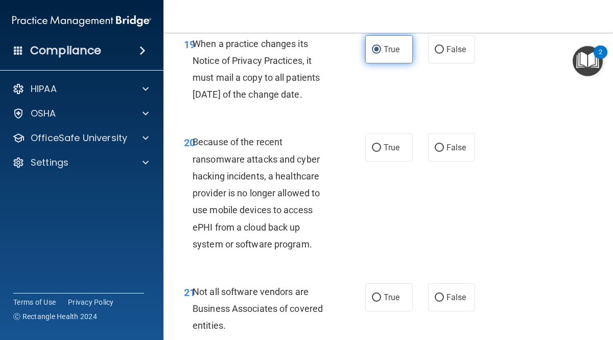
scroll to position [2246, 0]
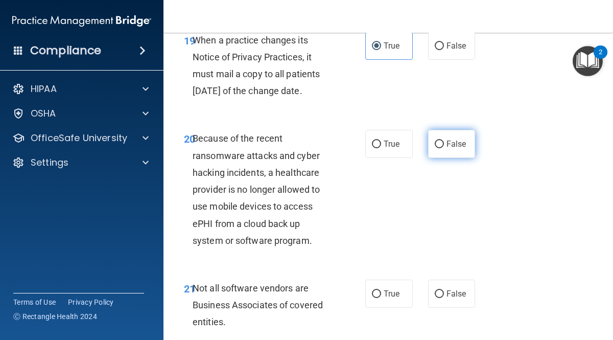
click at [457, 149] on span "False" at bounding box center [456, 144] width 20 height 10
click at [444, 148] on input "False" at bounding box center [439, 144] width 9 height 8
radio input "true"
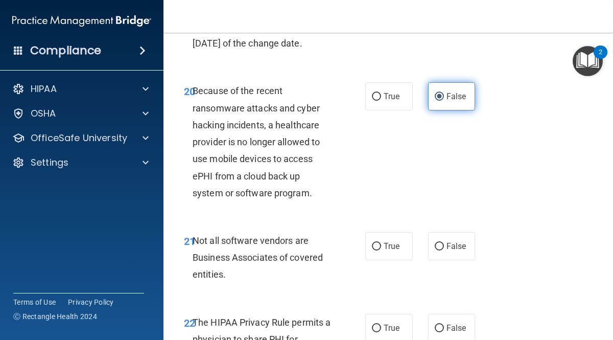
scroll to position [2297, 0]
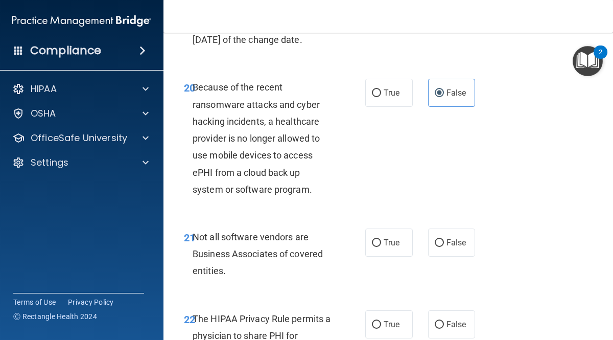
click at [563, 289] on div "21 Not all software vendors are Business Associates of covered entities. True F…" at bounding box center [388, 256] width 424 height 82
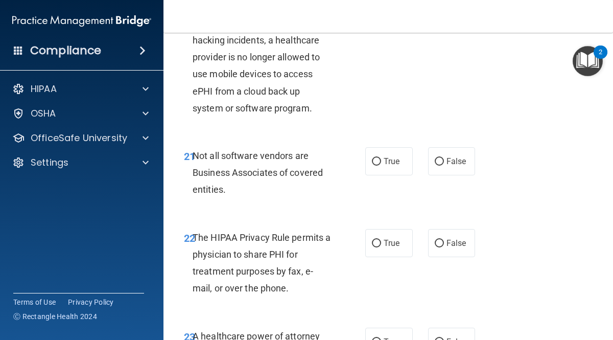
scroll to position [2379, 0]
click at [388, 175] on label "True" at bounding box center [388, 161] width 47 height 28
click at [381, 165] on input "True" at bounding box center [376, 162] width 9 height 8
radio input "true"
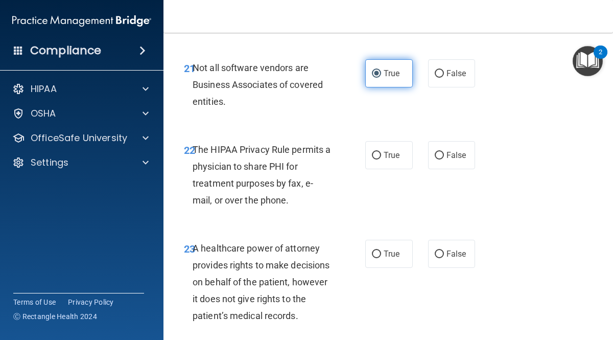
scroll to position [2474, 0]
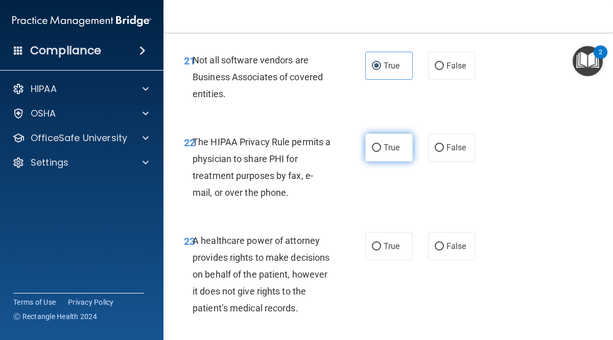
click at [378, 152] on input "True" at bounding box center [376, 148] width 9 height 8
radio input "true"
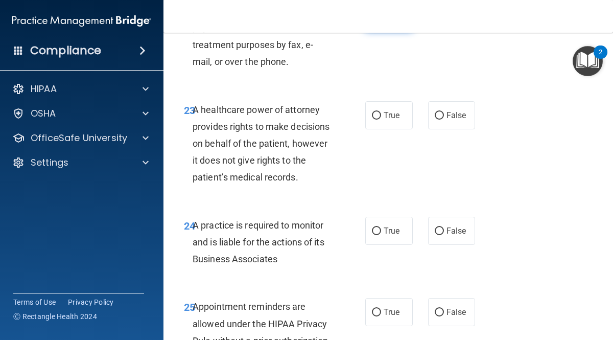
scroll to position [2605, 0]
click at [466, 129] on label "False" at bounding box center [451, 115] width 47 height 28
click at [444, 119] on input "False" at bounding box center [439, 116] width 9 height 8
radio input "true"
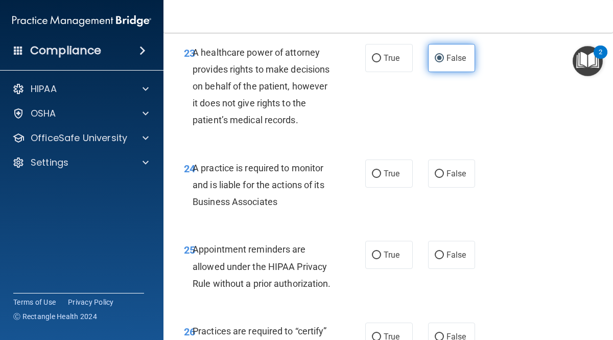
scroll to position [2664, 0]
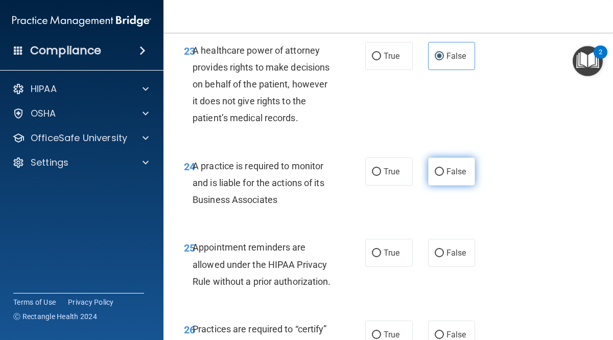
click at [454, 176] on span "False" at bounding box center [456, 171] width 20 height 10
click at [444, 176] on input "False" at bounding box center [439, 172] width 9 height 8
radio input "true"
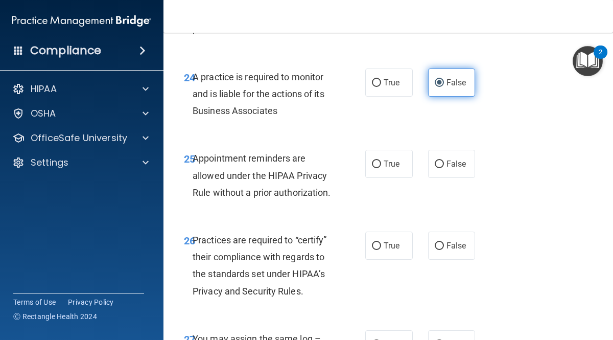
scroll to position [2753, 0]
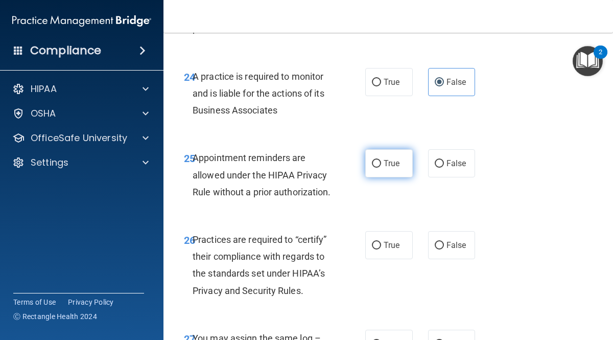
click at [390, 168] on span "True" at bounding box center [391, 163] width 16 height 10
click at [381, 167] on input "True" at bounding box center [376, 164] width 9 height 8
radio input "true"
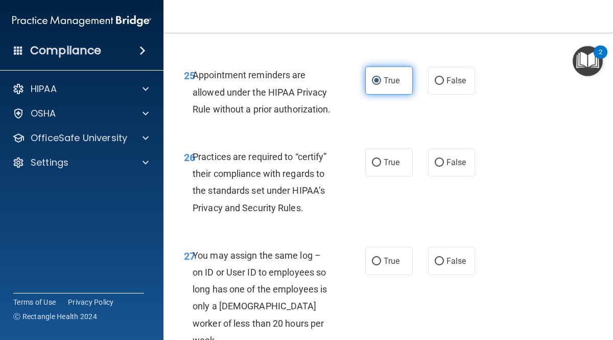
scroll to position [2836, 0]
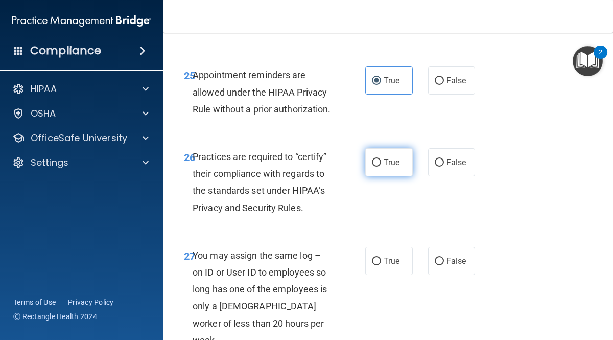
click at [392, 167] on span "True" at bounding box center [391, 162] width 16 height 10
click at [381, 166] on input "True" at bounding box center [376, 163] width 9 height 8
radio input "true"
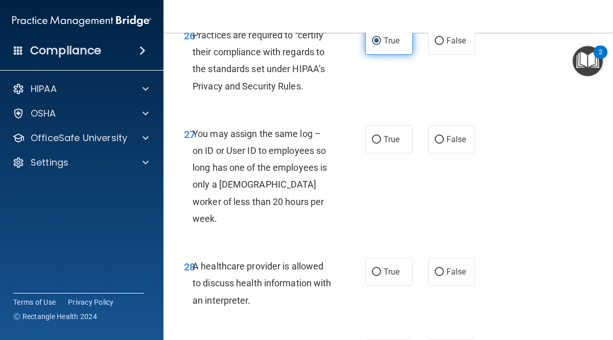
scroll to position [2959, 0]
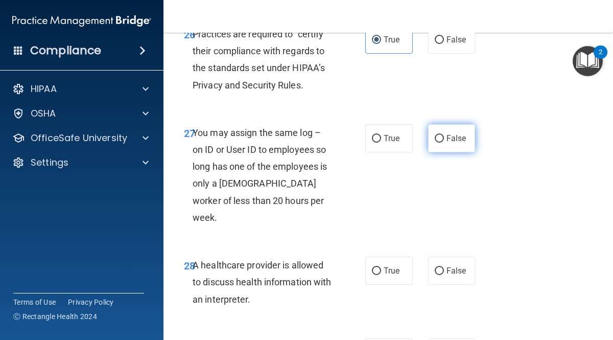
click at [442, 142] on input "False" at bounding box center [439, 139] width 9 height 8
radio input "true"
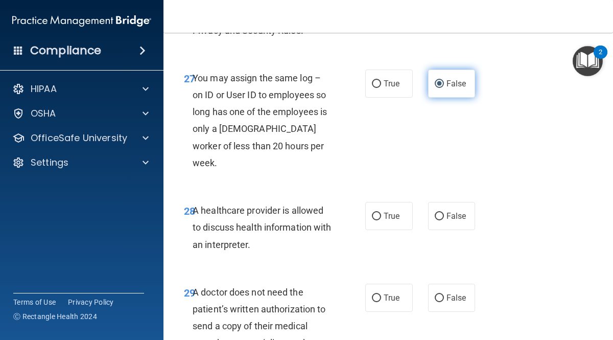
scroll to position [3014, 0]
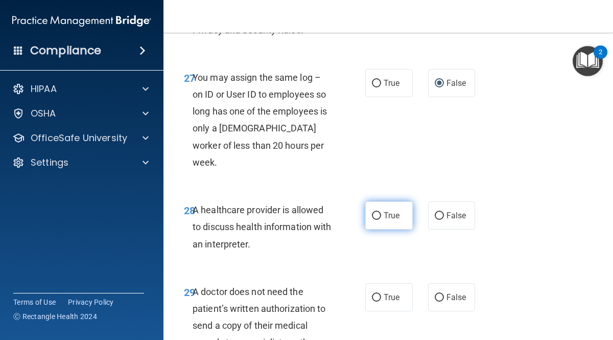
click at [391, 227] on label "True" at bounding box center [388, 215] width 47 height 28
click at [381, 220] on input "True" at bounding box center [376, 216] width 9 height 8
radio input "true"
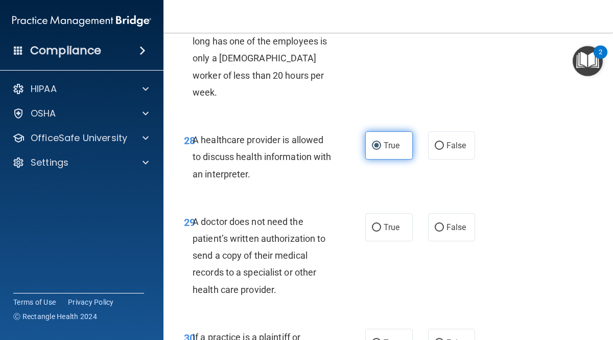
scroll to position [3086, 0]
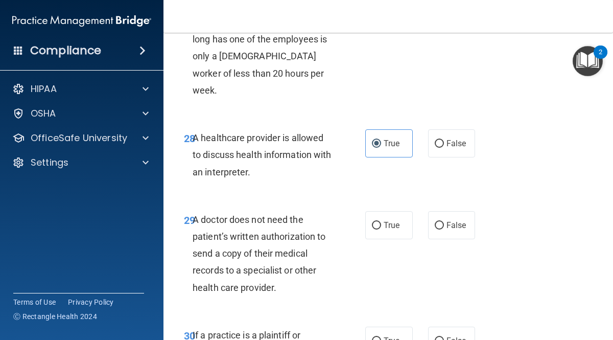
click at [549, 270] on div "29 A doctor does not need the patient’s written authorization to send a copy of…" at bounding box center [388, 255] width 424 height 115
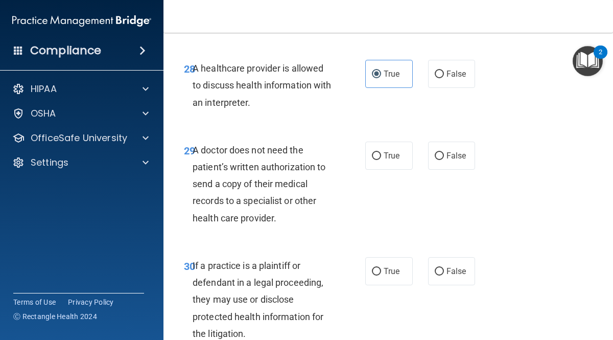
scroll to position [3156, 0]
click at [468, 169] on label "False" at bounding box center [451, 155] width 47 height 28
click at [444, 159] on input "False" at bounding box center [439, 156] width 9 height 8
radio input "true"
click at [380, 159] on input "True" at bounding box center [376, 156] width 9 height 8
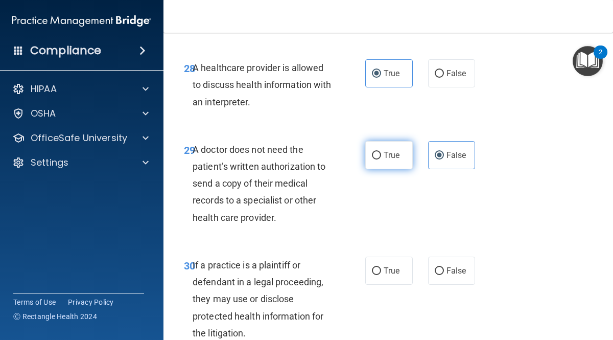
radio input "true"
radio input "false"
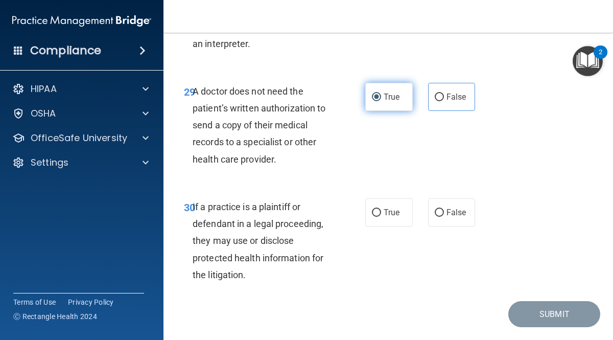
scroll to position [3217, 0]
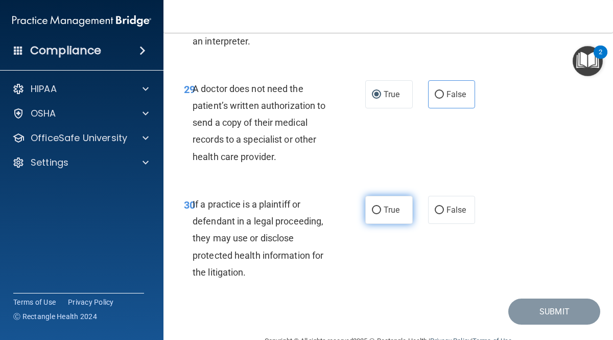
click at [376, 214] on input "True" at bounding box center [376, 210] width 9 height 8
radio input "true"
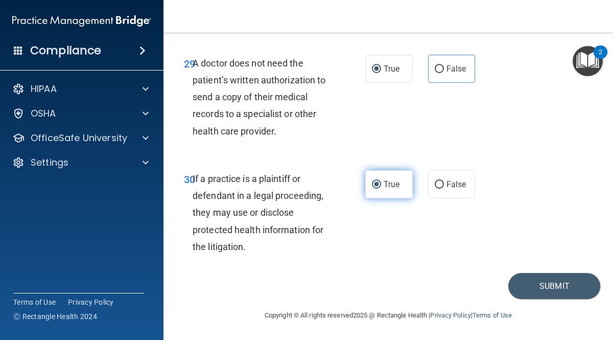
scroll to position [3259, 0]
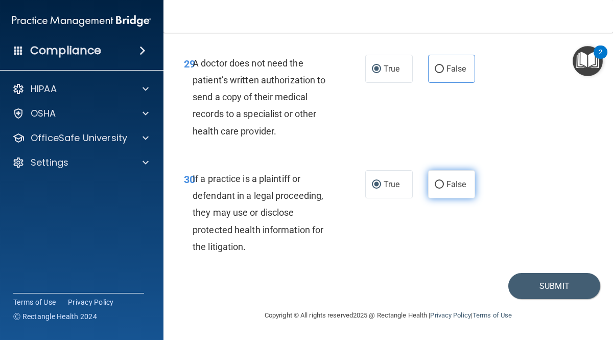
click at [465, 188] on span "False" at bounding box center [456, 184] width 20 height 10
click at [444, 188] on input "False" at bounding box center [439, 185] width 9 height 8
radio input "true"
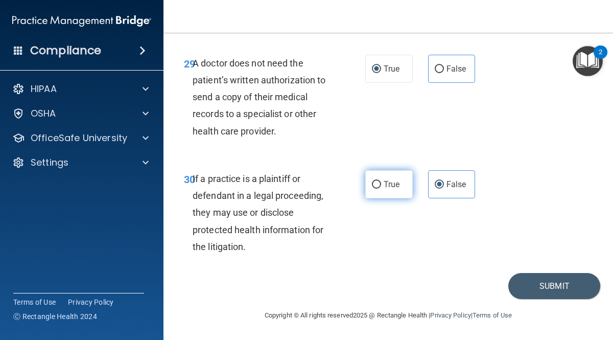
click at [398, 190] on label "True" at bounding box center [388, 184] width 47 height 28
click at [381, 188] on input "True" at bounding box center [376, 185] width 9 height 8
radio input "true"
radio input "false"
click at [551, 286] on button "Submit" at bounding box center [554, 286] width 92 height 26
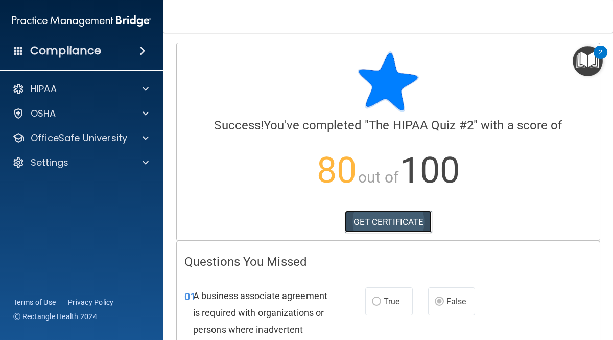
click at [402, 221] on link "GET CERTIFICATE" at bounding box center [388, 221] width 87 height 22
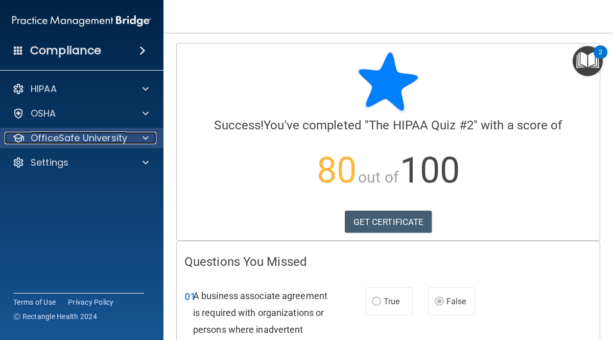
click at [105, 141] on p "OfficeSafe University" at bounding box center [79, 138] width 97 height 12
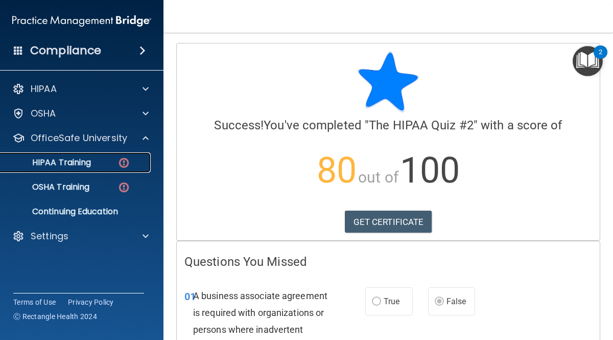
click at [76, 163] on p "HIPAA Training" at bounding box center [49, 162] width 84 height 10
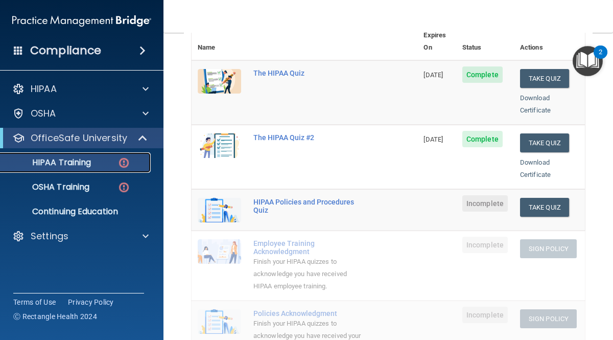
scroll to position [135, 0]
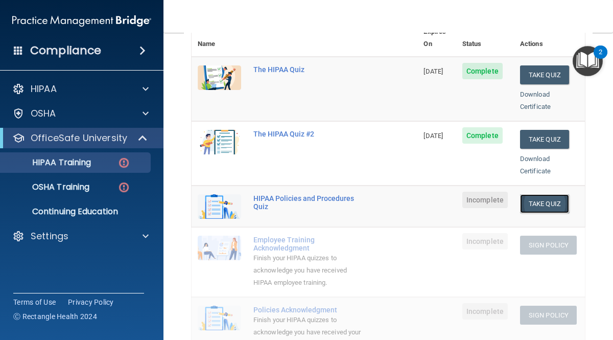
click at [538, 194] on button "Take Quiz" at bounding box center [544, 203] width 49 height 19
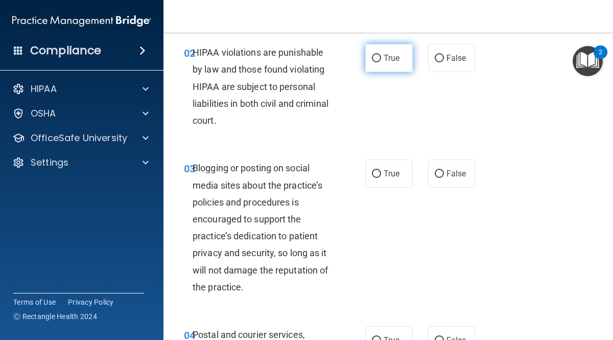
click at [377, 59] on input "True" at bounding box center [376, 59] width 9 height 8
radio input "true"
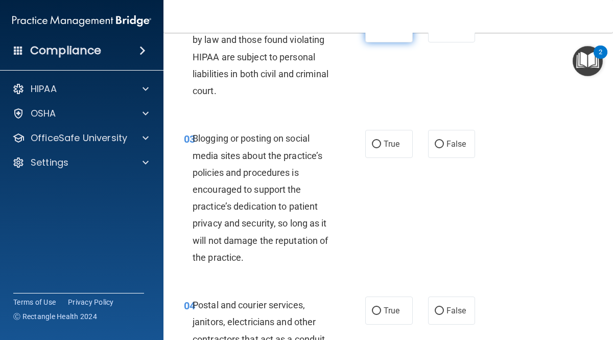
scroll to position [166, 0]
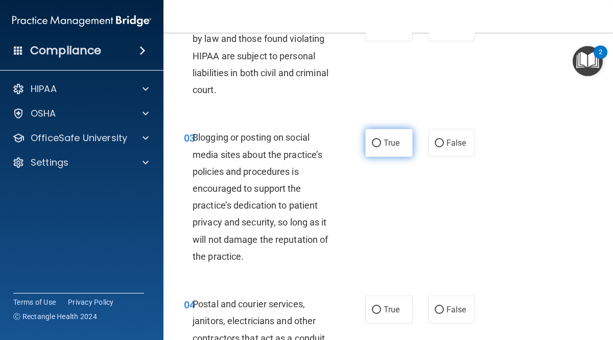
click at [377, 142] on input "True" at bounding box center [376, 143] width 9 height 8
radio input "true"
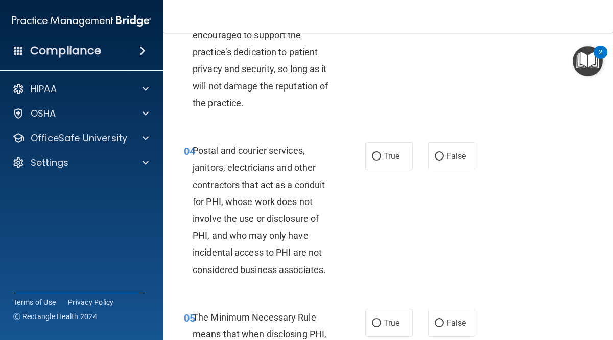
scroll to position [320, 0]
click at [380, 154] on input "True" at bounding box center [376, 156] width 9 height 8
radio input "true"
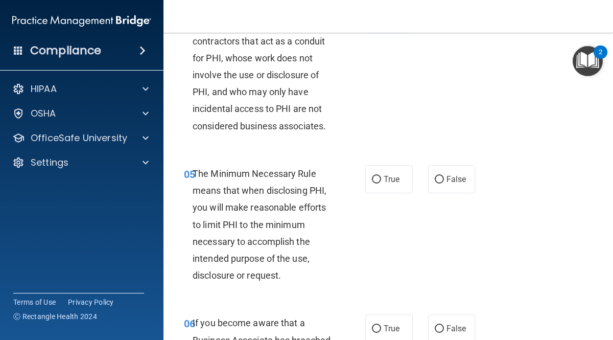
scroll to position [470, 0]
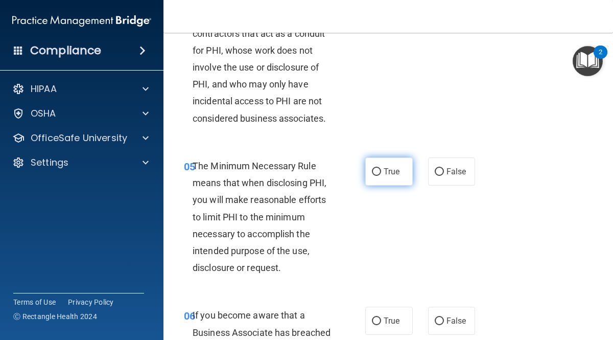
click at [379, 172] on input "True" at bounding box center [376, 172] width 9 height 8
radio input "true"
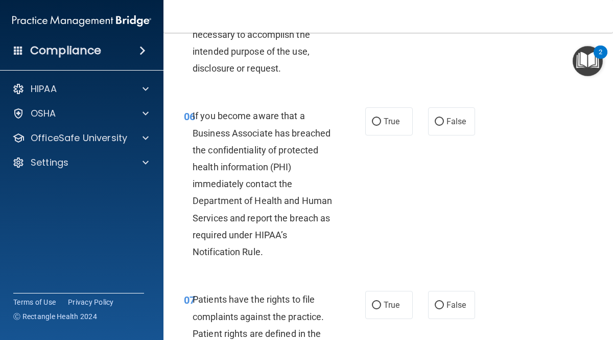
scroll to position [670, 0]
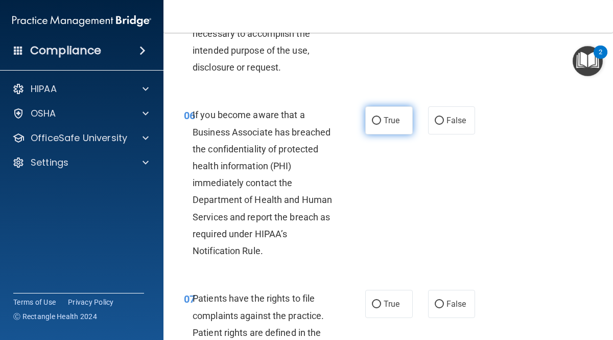
click at [379, 121] on input "True" at bounding box center [376, 121] width 9 height 8
radio input "true"
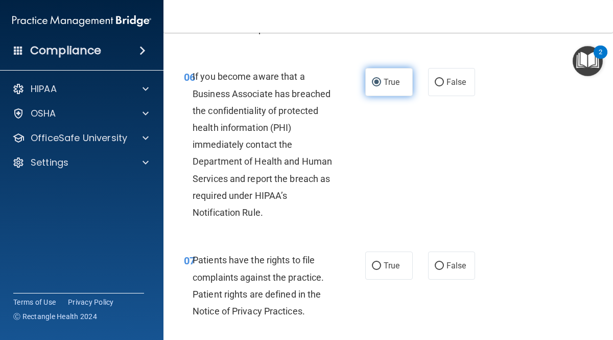
scroll to position [709, 0]
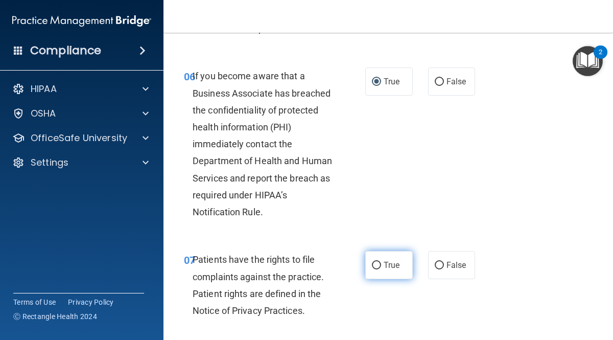
click at [393, 272] on label "True" at bounding box center [388, 265] width 47 height 28
click at [381, 269] on input "True" at bounding box center [376, 265] width 9 height 8
radio input "true"
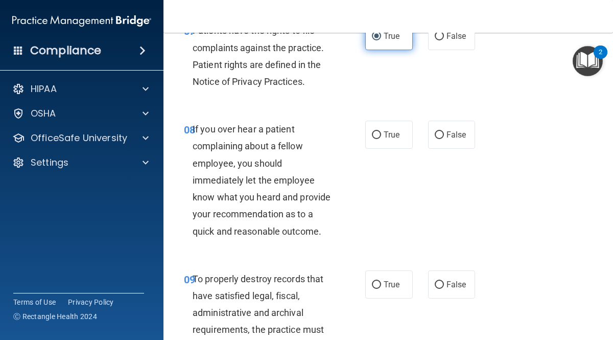
scroll to position [944, 0]
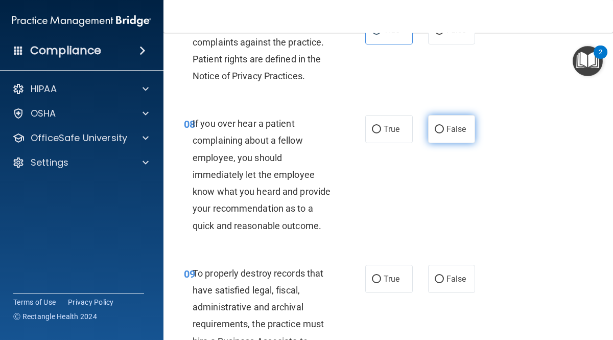
click at [443, 129] on input "False" at bounding box center [439, 130] width 9 height 8
radio input "true"
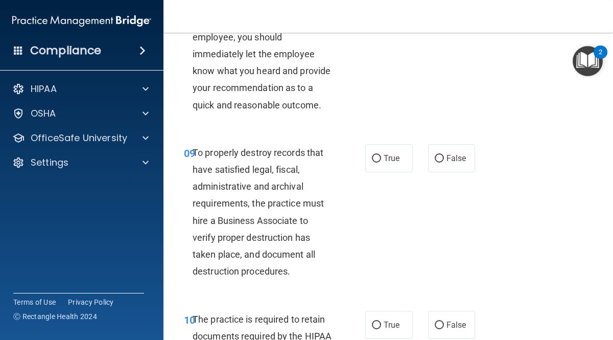
scroll to position [1069, 0]
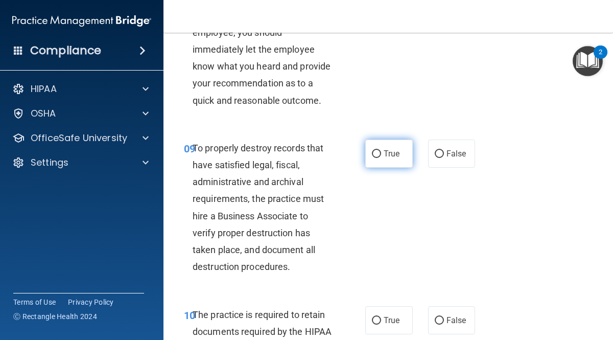
click at [378, 153] on input "True" at bounding box center [376, 154] width 9 height 8
radio input "true"
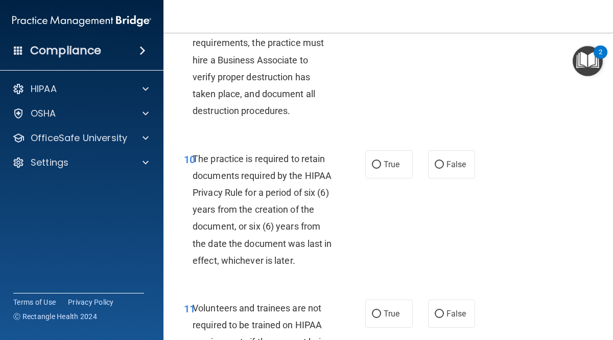
scroll to position [1236, 0]
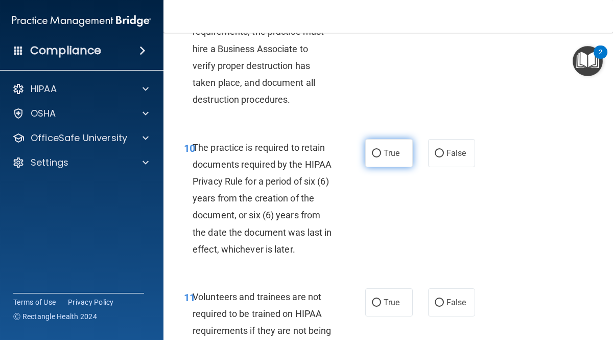
click at [380, 151] on input "True" at bounding box center [376, 154] width 9 height 8
radio input "true"
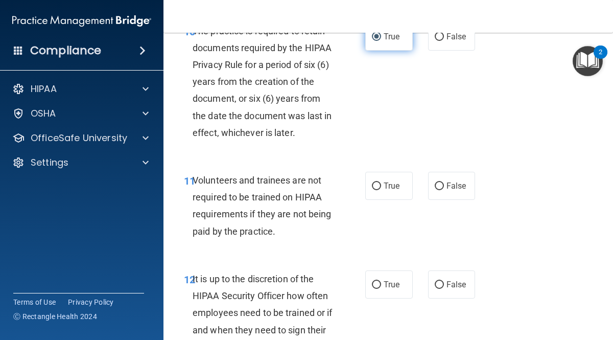
scroll to position [1353, 0]
click at [457, 179] on label "False" at bounding box center [451, 185] width 47 height 28
click at [444, 182] on input "False" at bounding box center [439, 186] width 9 height 8
radio input "true"
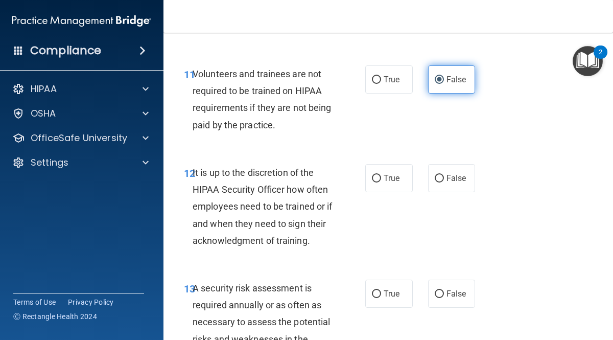
scroll to position [1463, 0]
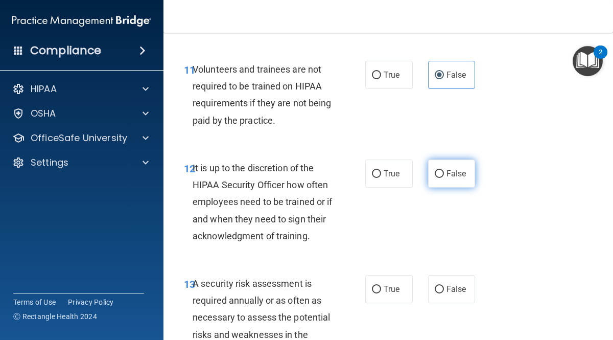
click at [463, 167] on label "False" at bounding box center [451, 173] width 47 height 28
click at [444, 170] on input "False" at bounding box center [439, 174] width 9 height 8
radio input "true"
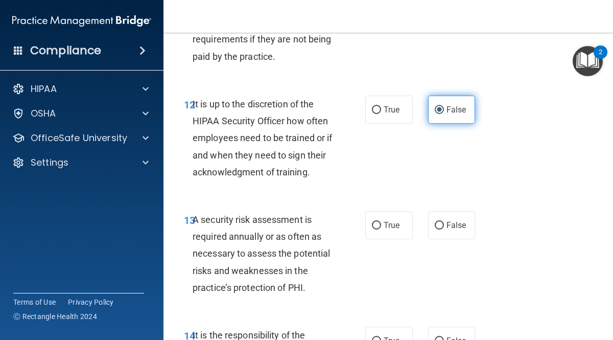
scroll to position [1554, 0]
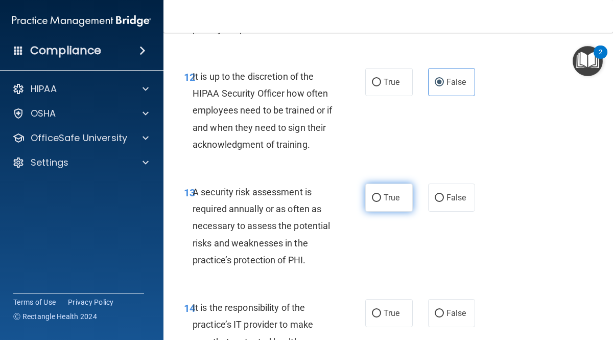
click at [386, 197] on span "True" at bounding box center [391, 198] width 16 height 10
click at [381, 197] on input "True" at bounding box center [376, 198] width 9 height 8
radio input "true"
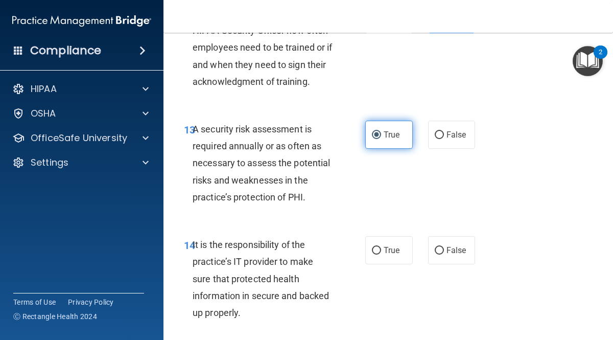
scroll to position [1695, 0]
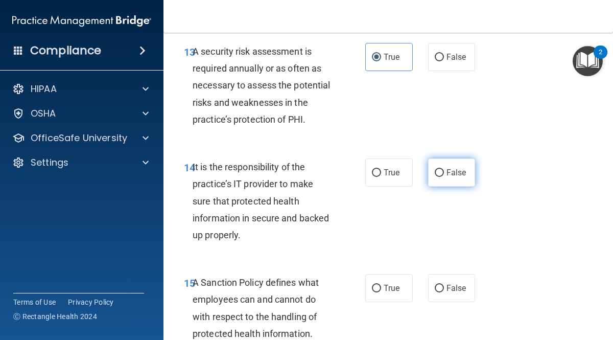
click at [442, 174] on input "False" at bounding box center [439, 173] width 9 height 8
radio input "true"
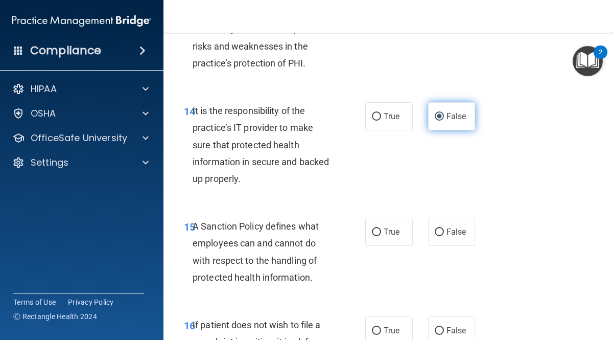
scroll to position [1785, 0]
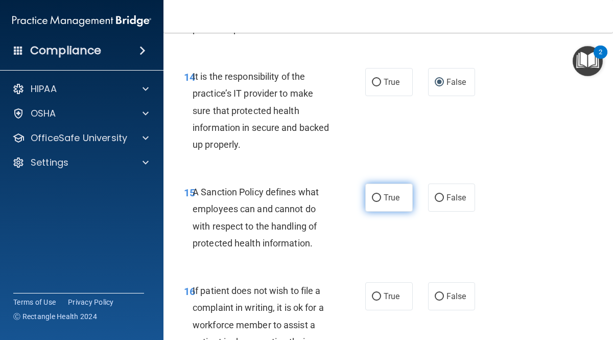
click at [391, 207] on label "True" at bounding box center [388, 197] width 47 height 28
click at [381, 202] on input "True" at bounding box center [376, 198] width 9 height 8
radio input "true"
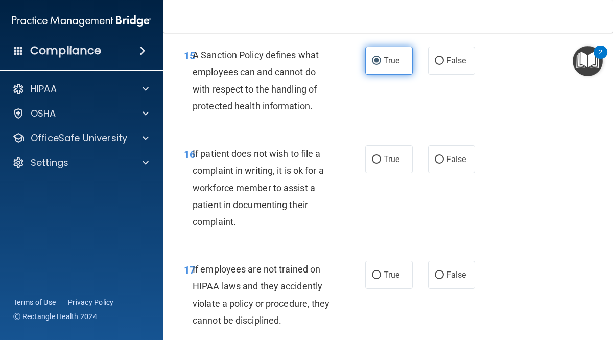
scroll to position [1925, 0]
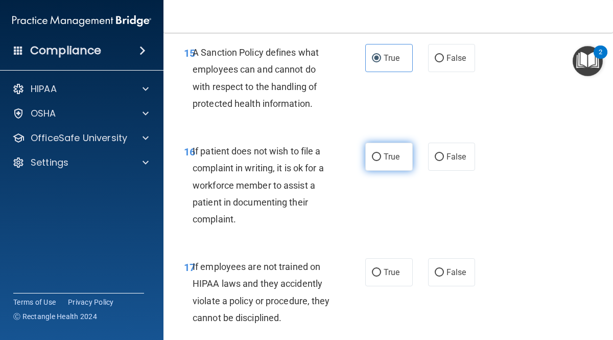
click at [376, 154] on input "True" at bounding box center [376, 157] width 9 height 8
radio input "true"
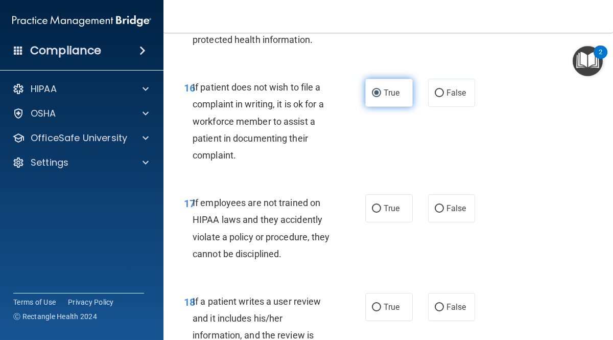
scroll to position [1989, 0]
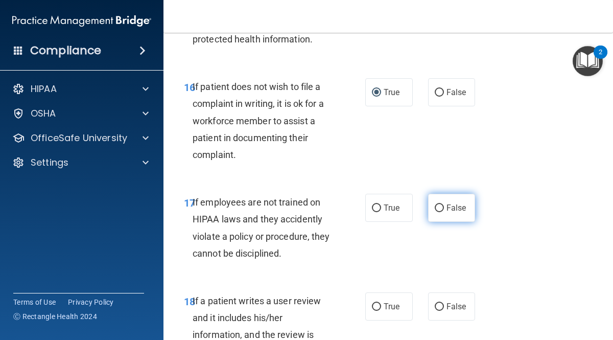
click at [442, 210] on input "False" at bounding box center [439, 208] width 9 height 8
radio input "true"
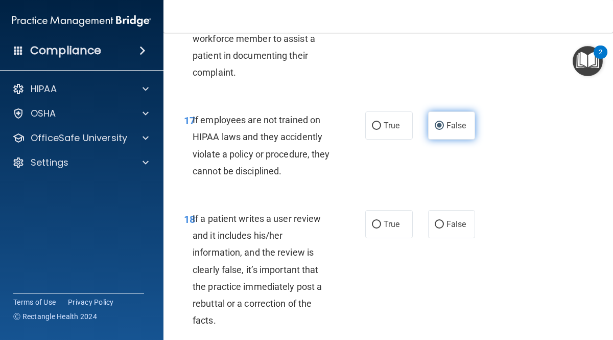
scroll to position [2108, 0]
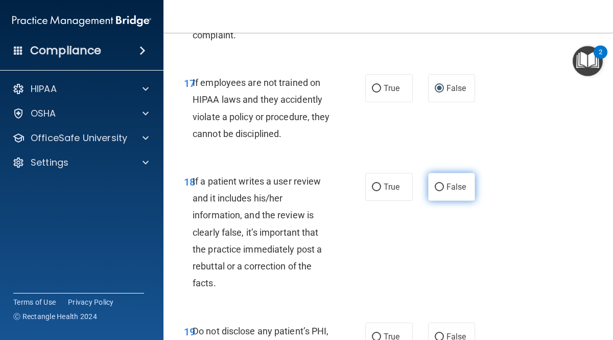
click at [442, 186] on input "False" at bounding box center [439, 187] width 9 height 8
radio input "true"
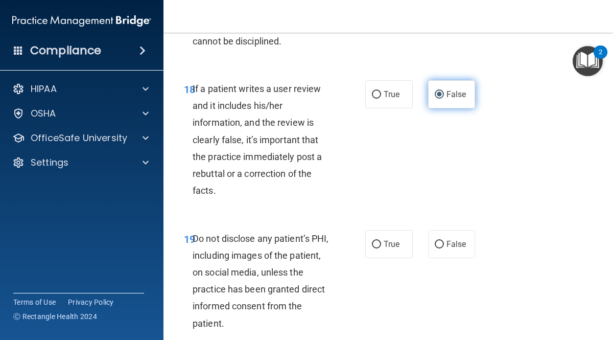
scroll to position [2201, 0]
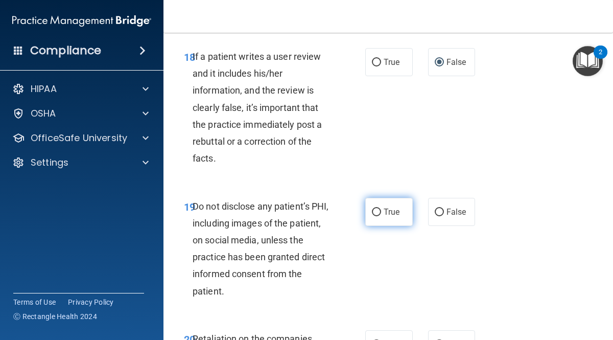
click at [398, 212] on span "True" at bounding box center [391, 212] width 16 height 10
click at [381, 212] on input "True" at bounding box center [376, 212] width 9 height 8
radio input "true"
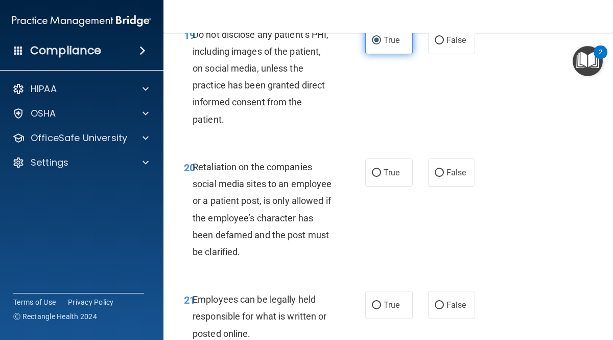
scroll to position [2407, 0]
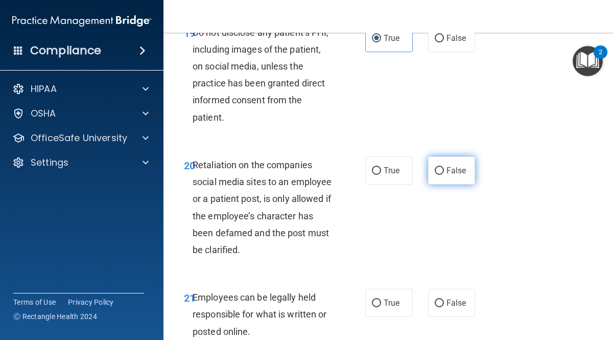
click at [453, 168] on span "False" at bounding box center [456, 170] width 20 height 10
click at [444, 168] on input "False" at bounding box center [439, 171] width 9 height 8
radio input "true"
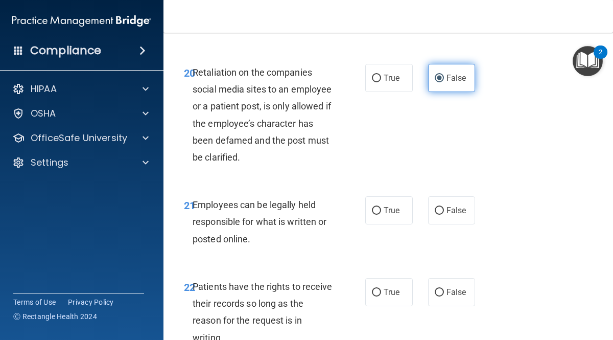
scroll to position [2500, 0]
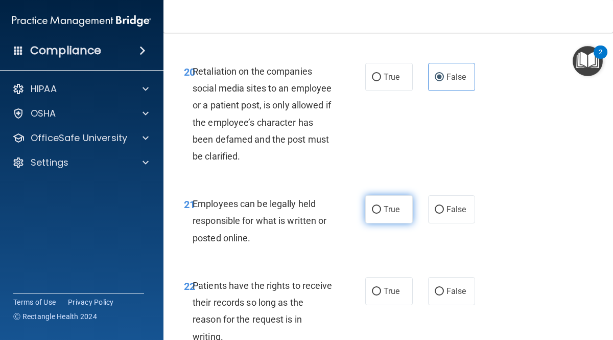
click at [377, 210] on input "True" at bounding box center [376, 210] width 9 height 8
radio input "true"
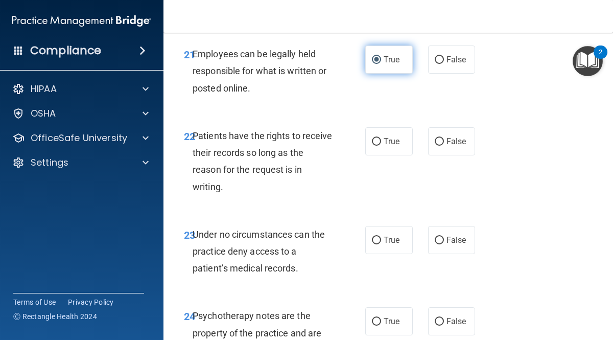
scroll to position [2654, 0]
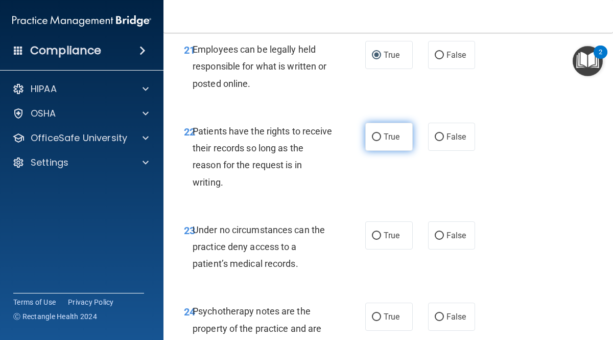
click at [378, 137] on input "True" at bounding box center [376, 137] width 9 height 8
radio input "true"
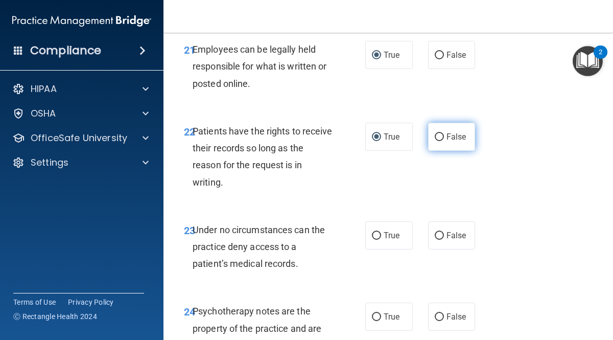
click at [451, 134] on span "False" at bounding box center [456, 137] width 20 height 10
click at [444, 134] on input "False" at bounding box center [439, 137] width 9 height 8
radio input "true"
radio input "false"
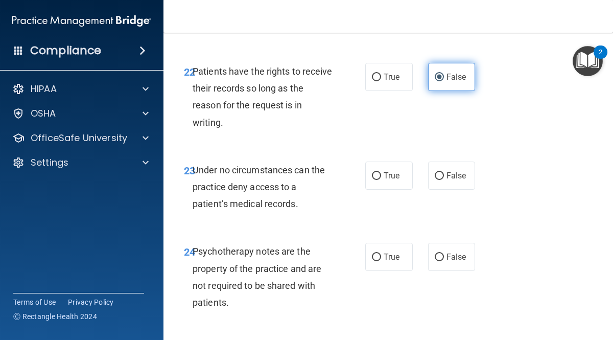
scroll to position [2715, 0]
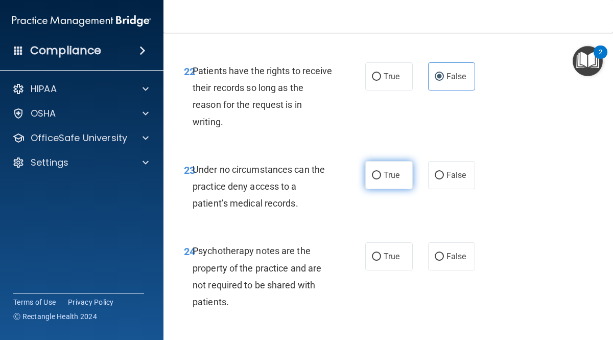
click at [378, 178] on input "True" at bounding box center [376, 176] width 9 height 8
radio input "true"
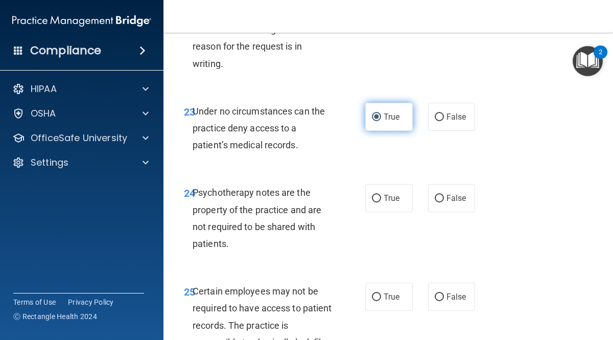
scroll to position [2773, 0]
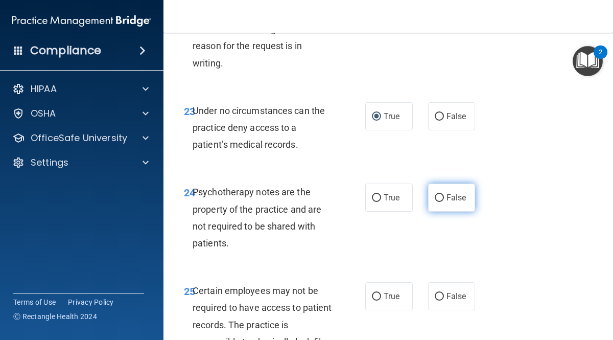
click at [466, 204] on label "False" at bounding box center [451, 197] width 47 height 28
click at [444, 202] on input "False" at bounding box center [439, 198] width 9 height 8
radio input "true"
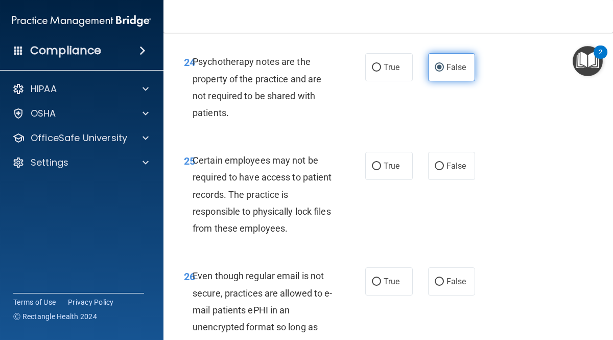
scroll to position [2904, 0]
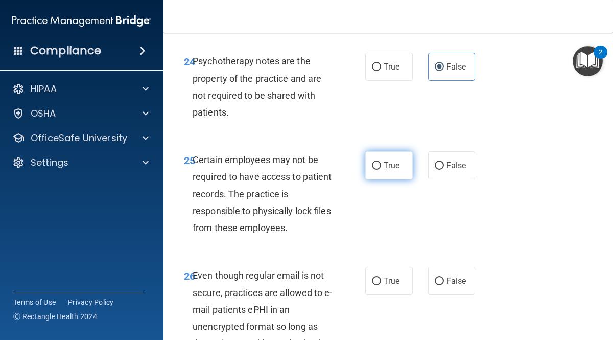
click at [393, 169] on span "True" at bounding box center [391, 165] width 16 height 10
click at [381, 169] on input "True" at bounding box center [376, 166] width 9 height 8
radio input "true"
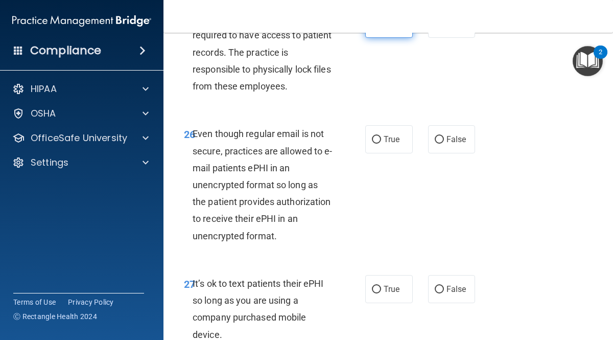
scroll to position [3046, 0]
click at [379, 141] on input "True" at bounding box center [376, 139] width 9 height 8
radio input "true"
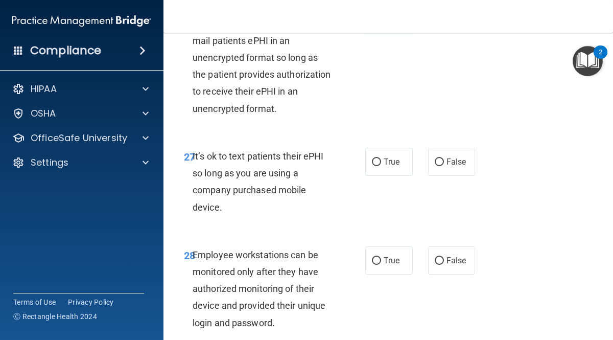
scroll to position [3173, 0]
click at [451, 169] on label "False" at bounding box center [451, 161] width 47 height 28
click at [444, 165] on input "False" at bounding box center [439, 162] width 9 height 8
radio input "true"
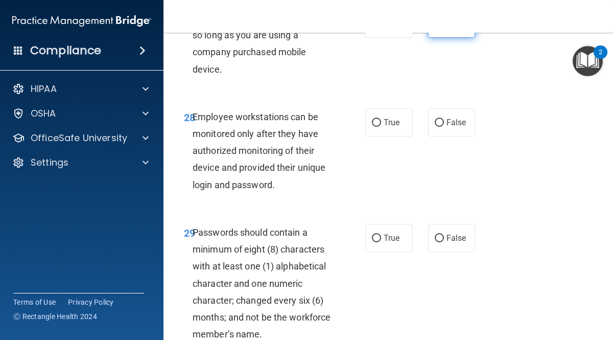
scroll to position [3319, 0]
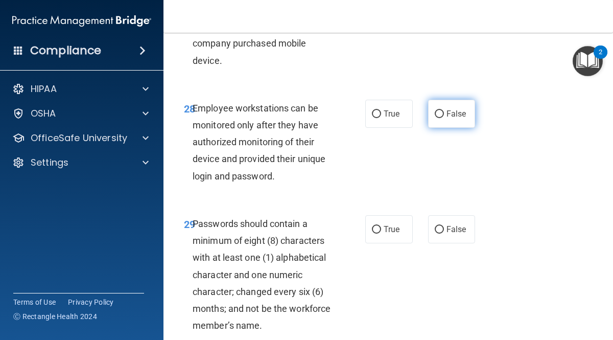
click at [443, 115] on input "False" at bounding box center [439, 114] width 9 height 8
radio input "true"
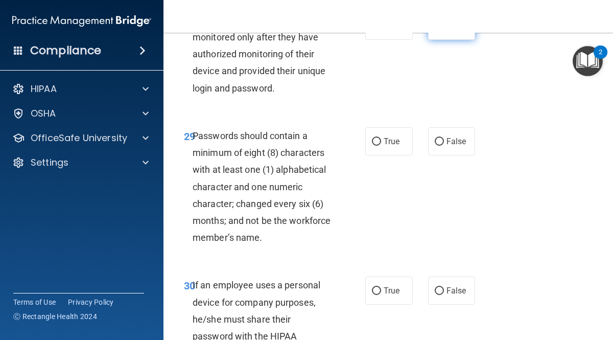
scroll to position [3418, 0]
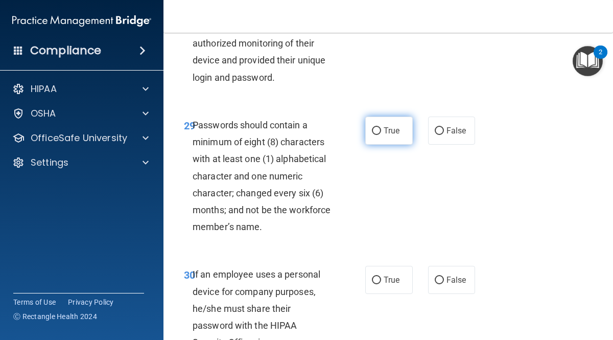
click at [388, 128] on span "True" at bounding box center [391, 131] width 16 height 10
click at [381, 128] on input "True" at bounding box center [376, 131] width 9 height 8
radio input "true"
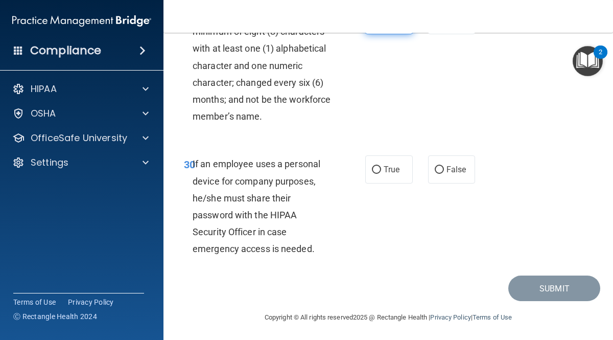
scroll to position [3531, 0]
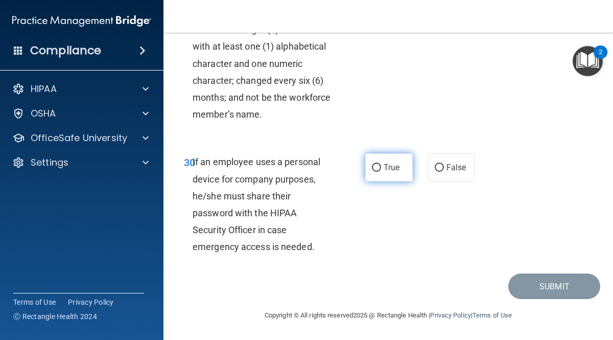
click at [388, 169] on span "True" at bounding box center [391, 167] width 16 height 10
click at [381, 169] on input "True" at bounding box center [376, 168] width 9 height 8
radio input "true"
click at [451, 170] on span "False" at bounding box center [456, 167] width 20 height 10
click at [444, 170] on input "False" at bounding box center [439, 168] width 9 height 8
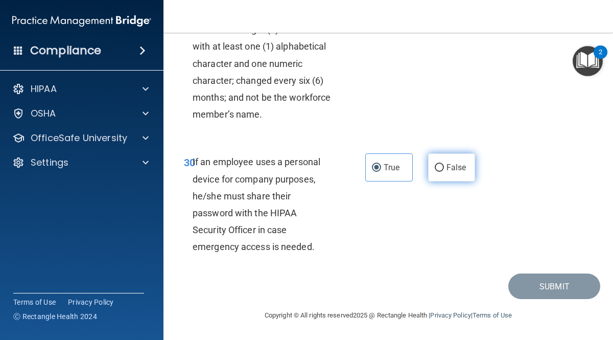
radio input "true"
radio input "false"
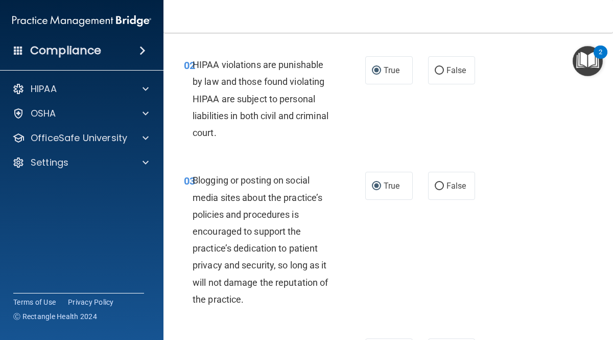
scroll to position [0, 0]
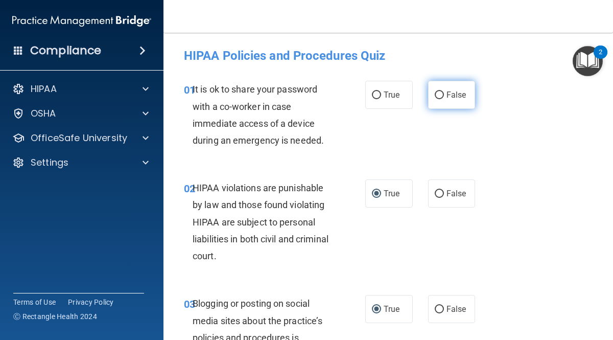
click at [460, 98] on span "False" at bounding box center [456, 95] width 20 height 10
click at [444, 98] on input "False" at bounding box center [439, 95] width 9 height 8
radio input "true"
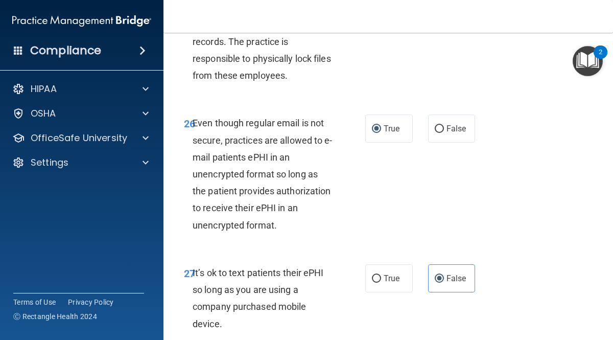
scroll to position [3531, 0]
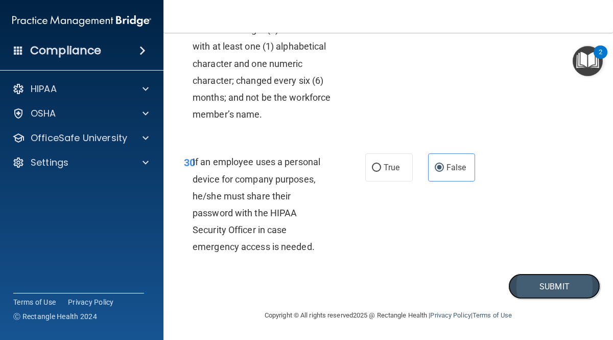
click at [551, 282] on button "Submit" at bounding box center [554, 286] width 92 height 26
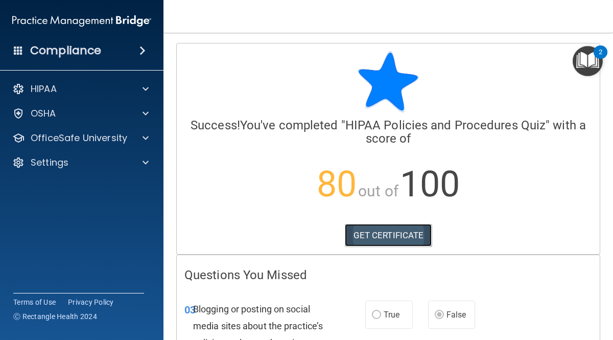
click at [375, 238] on link "GET CERTIFICATE" at bounding box center [388, 235] width 87 height 22
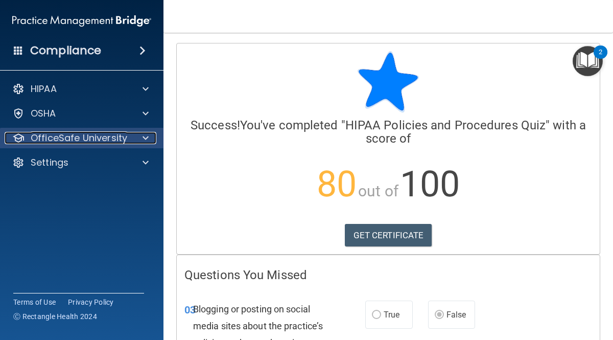
click at [112, 142] on p "OfficeSafe University" at bounding box center [79, 138] width 97 height 12
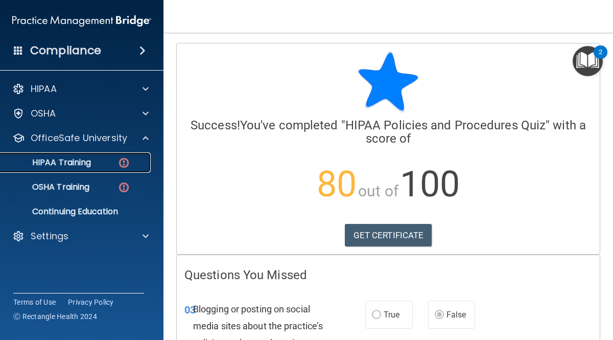
click at [79, 164] on p "HIPAA Training" at bounding box center [49, 162] width 84 height 10
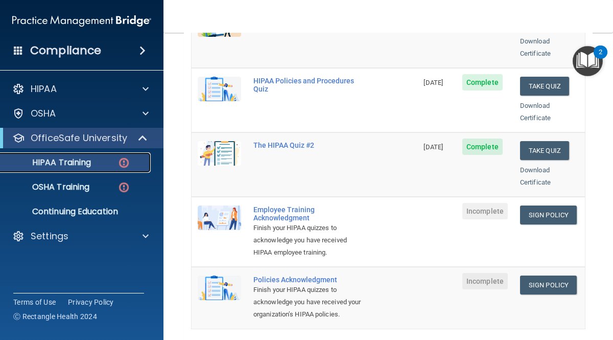
scroll to position [189, 0]
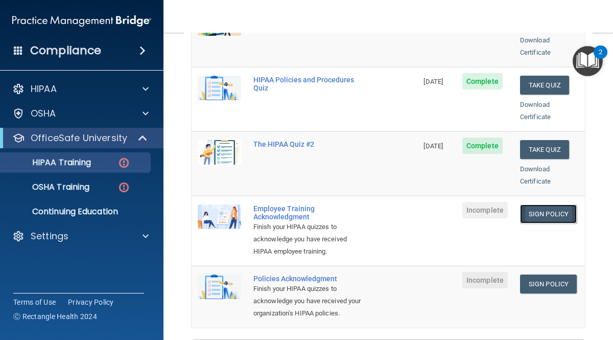
click at [558, 204] on link "Sign Policy" at bounding box center [548, 213] width 57 height 19
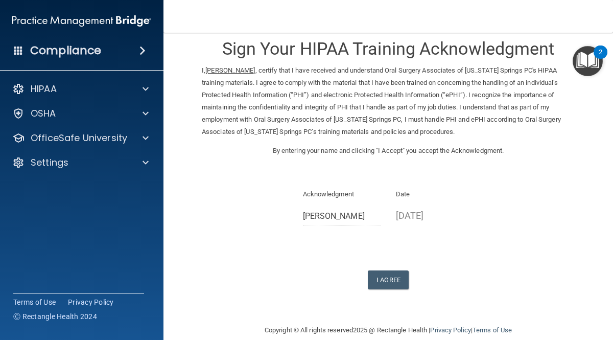
scroll to position [30, 0]
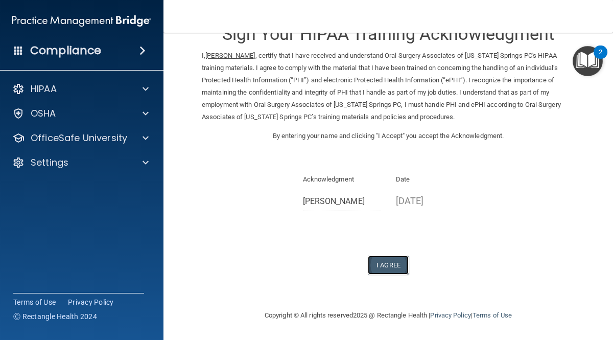
click at [397, 265] on button "I Agree" at bounding box center [388, 264] width 41 height 19
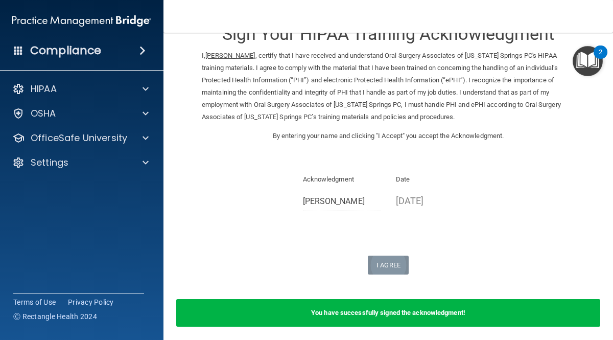
scroll to position [0, 0]
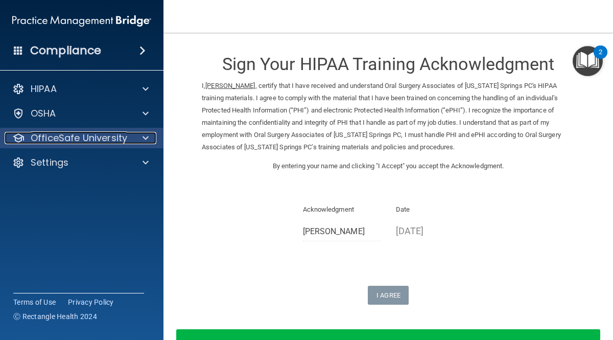
click at [76, 142] on p "OfficeSafe University" at bounding box center [79, 138] width 97 height 12
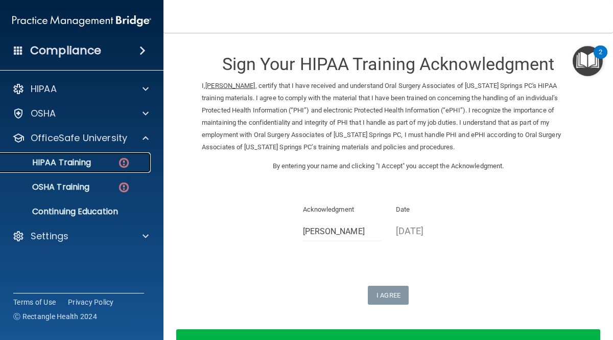
click at [43, 164] on p "HIPAA Training" at bounding box center [49, 162] width 84 height 10
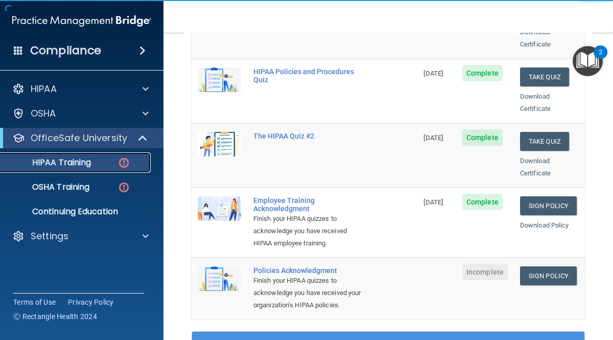
scroll to position [206, 0]
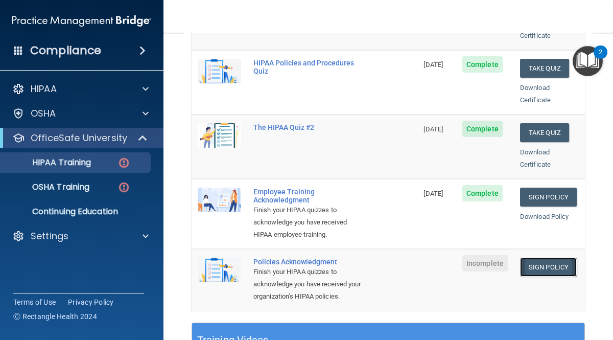
click at [557, 257] on link "Sign Policy" at bounding box center [548, 266] width 57 height 19
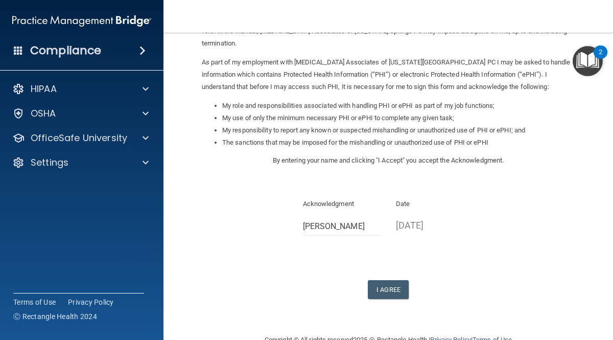
scroll to position [122, 0]
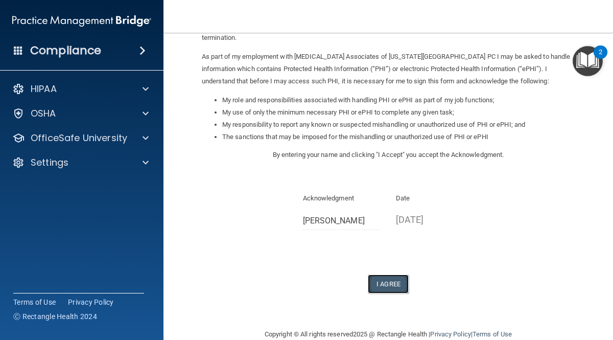
click at [390, 274] on button "I Agree" at bounding box center [388, 283] width 41 height 19
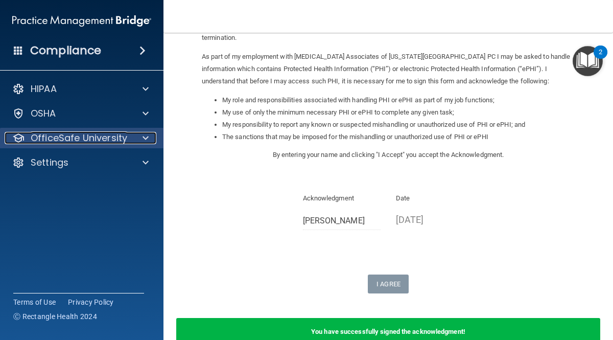
click at [39, 140] on p "OfficeSafe University" at bounding box center [79, 138] width 97 height 12
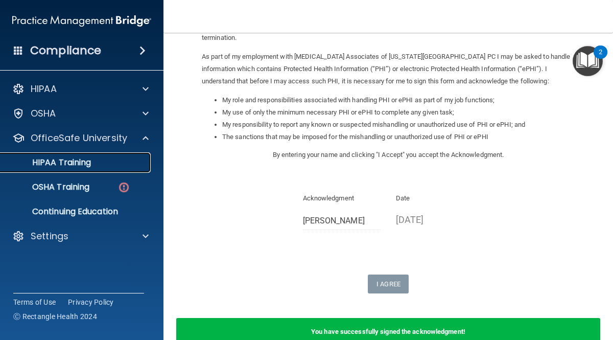
click at [40, 163] on p "HIPAA Training" at bounding box center [49, 162] width 84 height 10
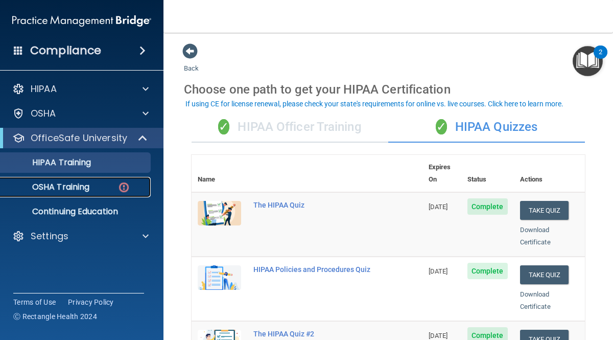
click at [52, 196] on link "OSHA Training" at bounding box center [70, 187] width 161 height 20
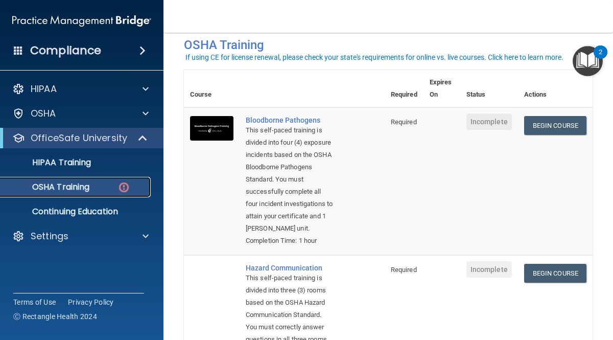
scroll to position [53, 0]
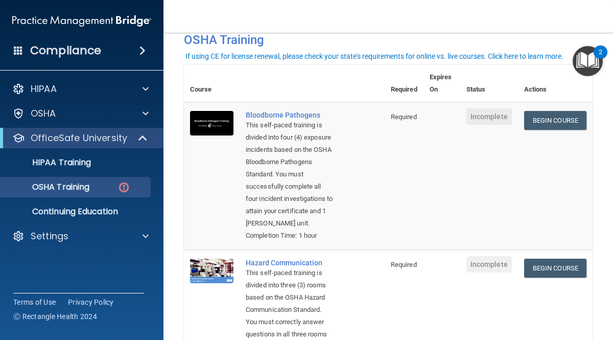
click at [588, 326] on td "Begin Course Download Certificate" at bounding box center [555, 317] width 75 height 135
click at [590, 317] on td "Begin Course Download Certificate" at bounding box center [555, 317] width 75 height 135
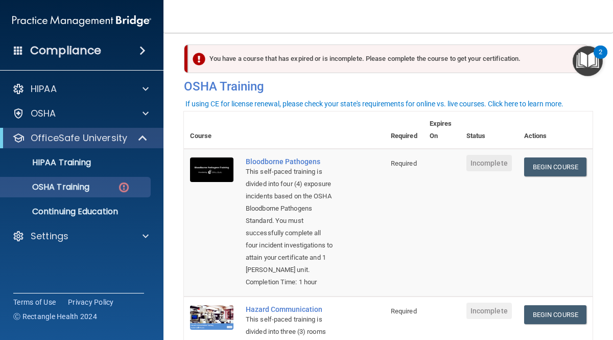
scroll to position [7, 0]
